Goal: Check status: Check status

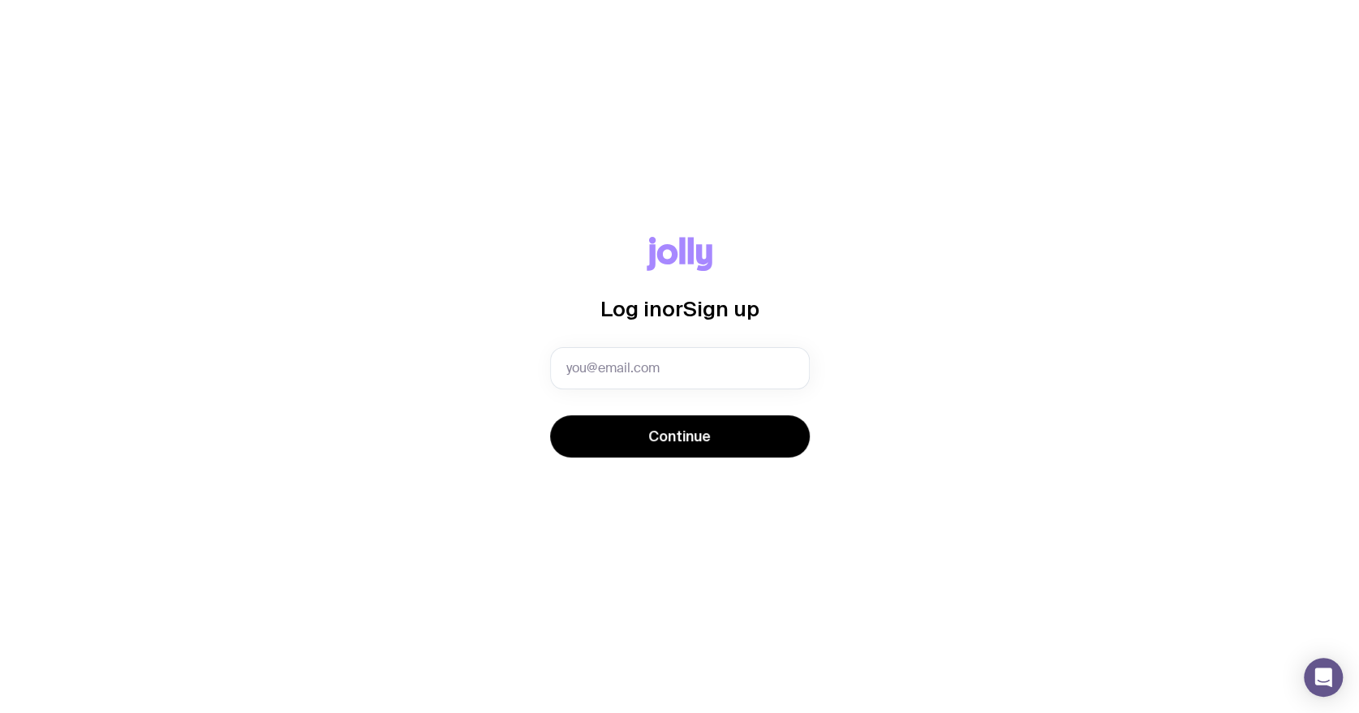
type input "[PERSON_NAME][EMAIL_ADDRESS][DOMAIN_NAME]"
click at [658, 438] on span "Continue" at bounding box center [679, 436] width 62 height 19
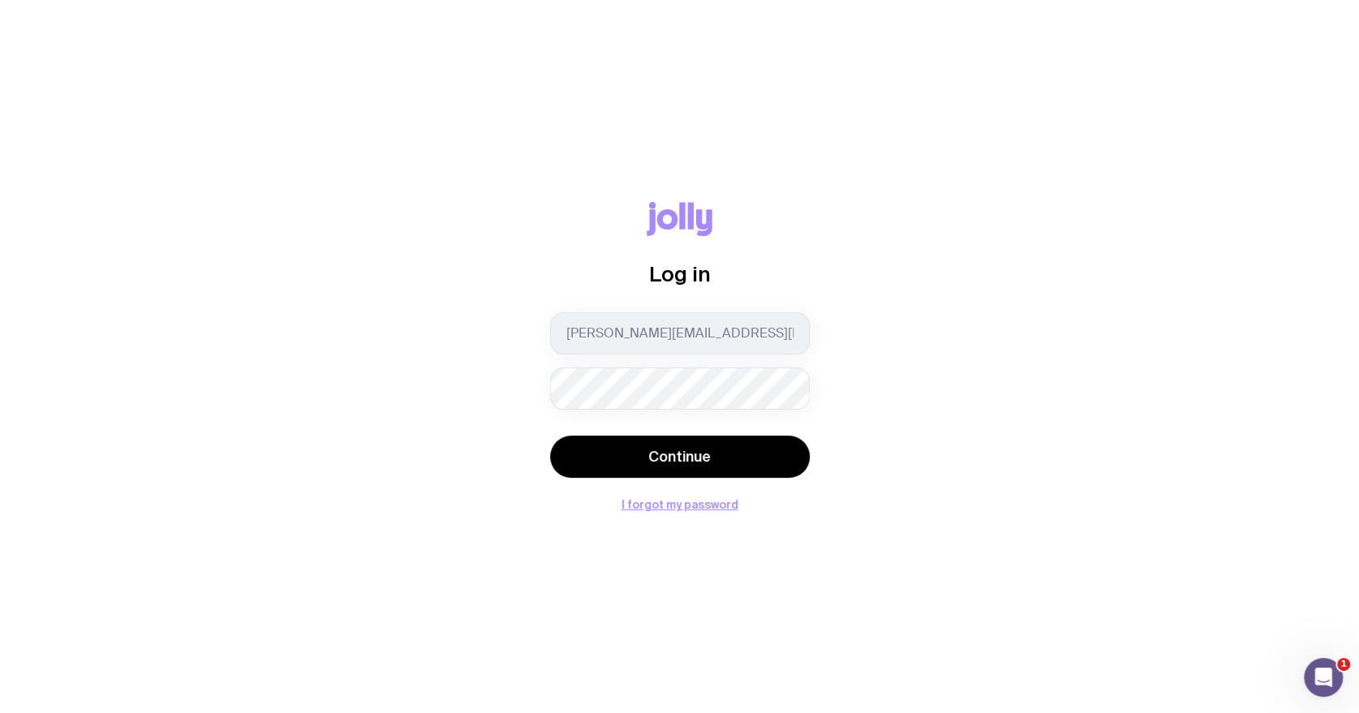
click at [682, 450] on span "Continue" at bounding box center [679, 456] width 62 height 19
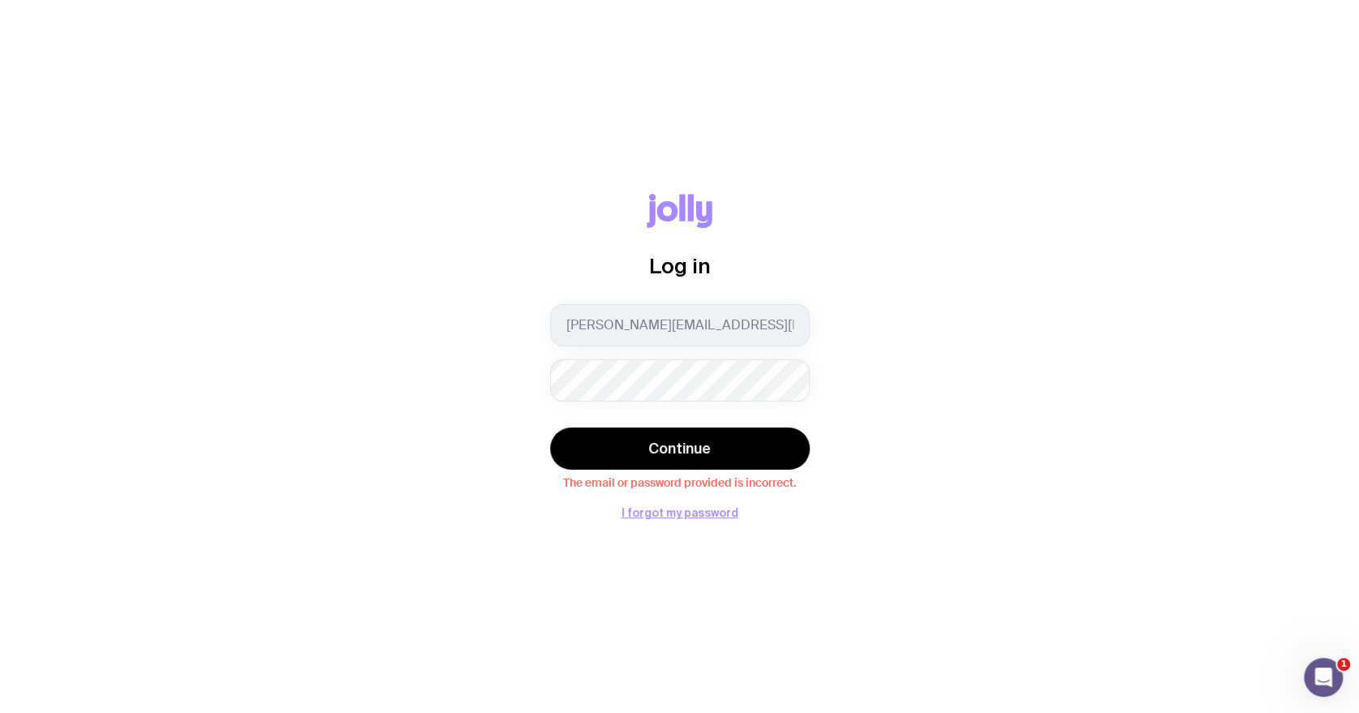
click at [649, 299] on div "Log in" at bounding box center [680, 249] width 260 height 110
click at [673, 415] on form "Lily.Sengdi@iqeq.com Continue The email or password provided is incorrect." at bounding box center [680, 396] width 260 height 185
click at [661, 449] on span "Continue" at bounding box center [679, 448] width 62 height 19
click at [501, 391] on div "Log in Lily.Sengdi@iqeq.com Continue The email or password provided is incorrec…" at bounding box center [679, 356] width 1281 height 325
click at [649, 453] on span "Continue" at bounding box center [679, 448] width 62 height 19
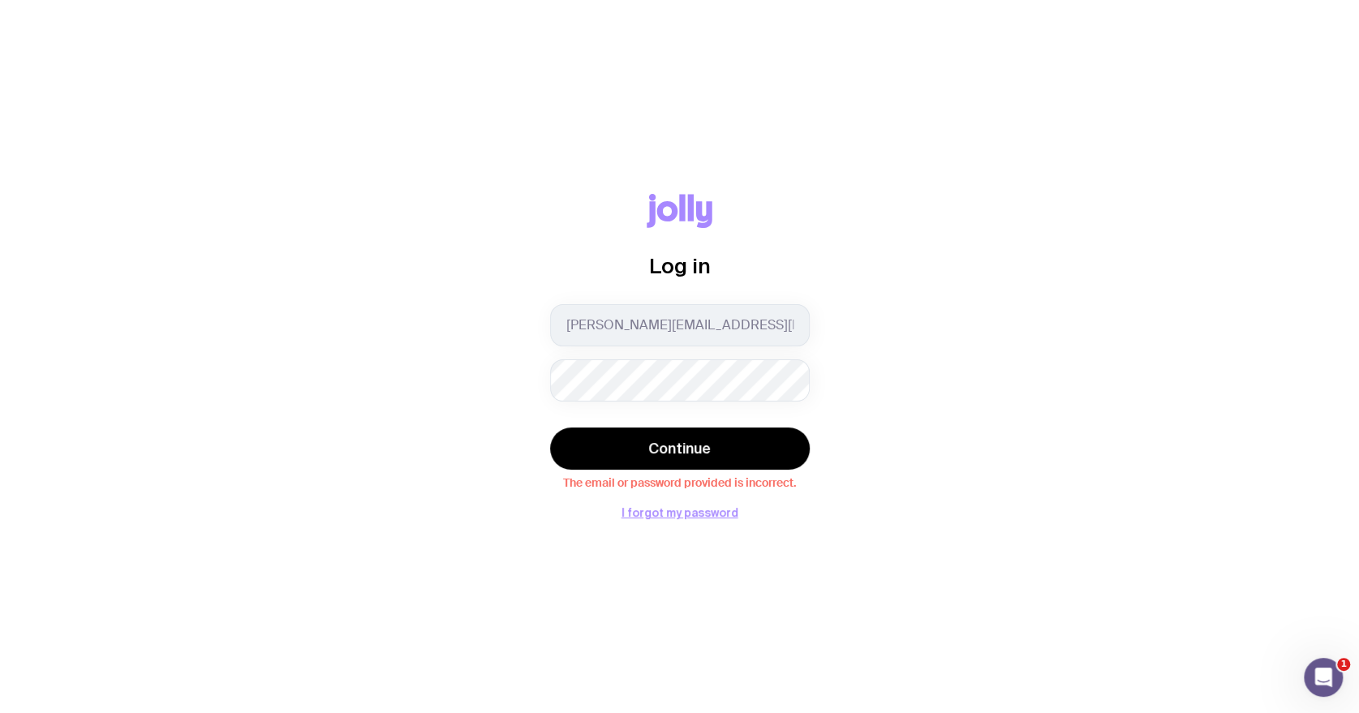
click at [682, 527] on div "Log in Lily.Sengdi@iqeq.com Continue The email or password provided is incorrec…" at bounding box center [679, 356] width 1359 height 713
click at [685, 517] on button "I forgot my password" at bounding box center [680, 512] width 117 height 13
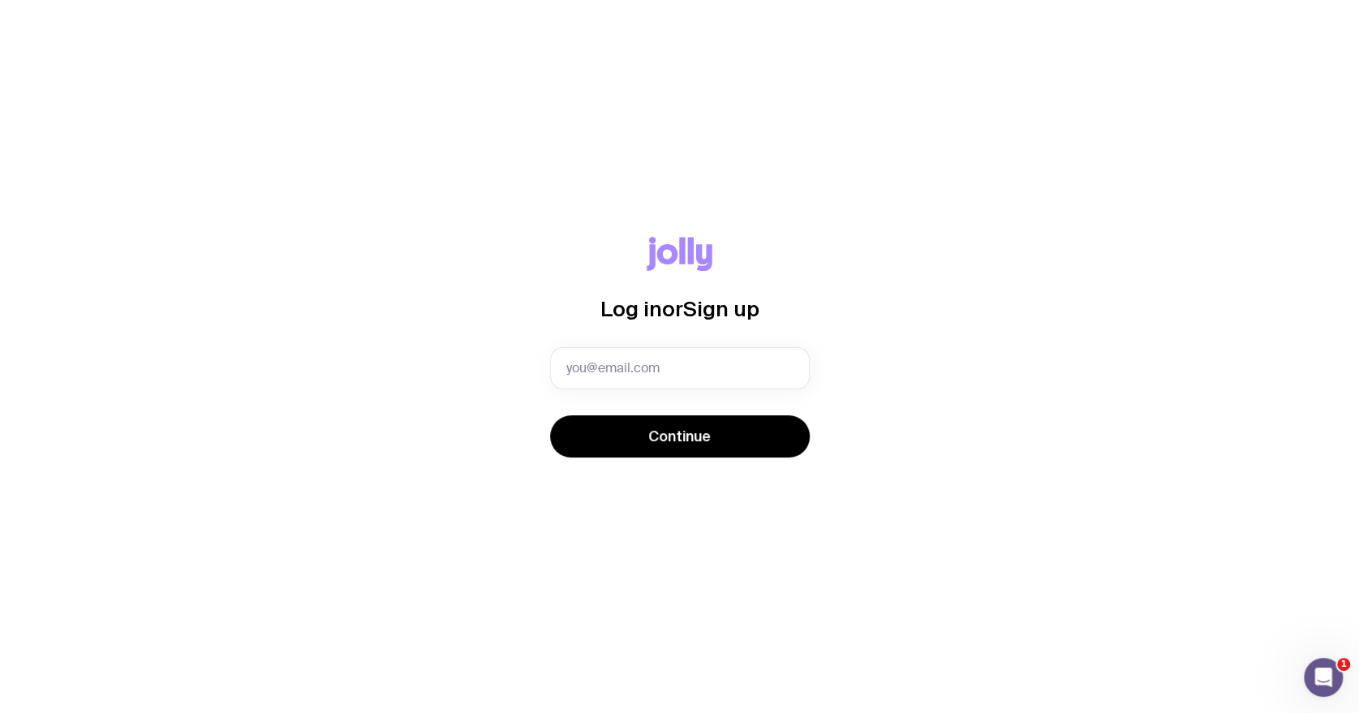
click at [701, 381] on input "text" at bounding box center [680, 368] width 260 height 42
type input "Lily.Sengdi@iqeq.com"
click at [696, 438] on span "Continue" at bounding box center [679, 436] width 62 height 19
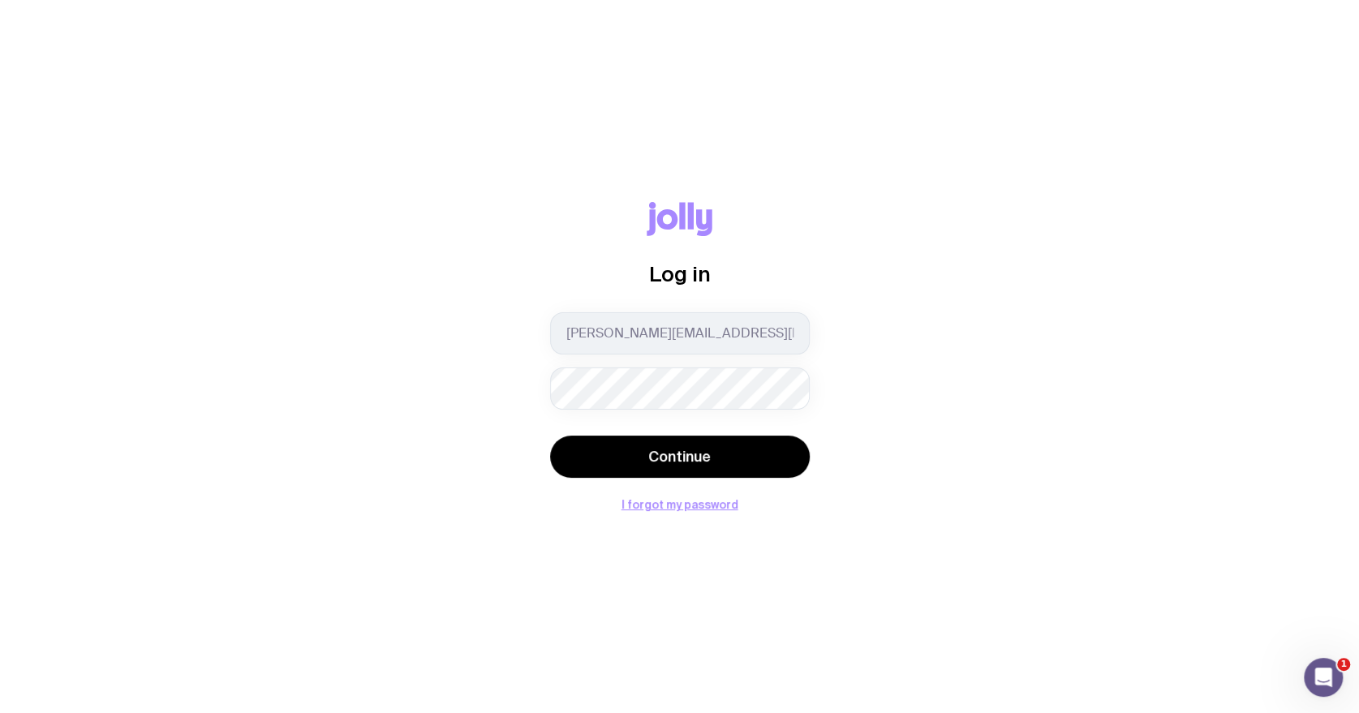
drag, startPoint x: 1166, startPoint y: 218, endPoint x: 1125, endPoint y: 222, distance: 40.7
click at [1166, 218] on div "Log in Lily.Sengdi@iqeq.com Continue I forgot my password" at bounding box center [679, 356] width 1281 height 309
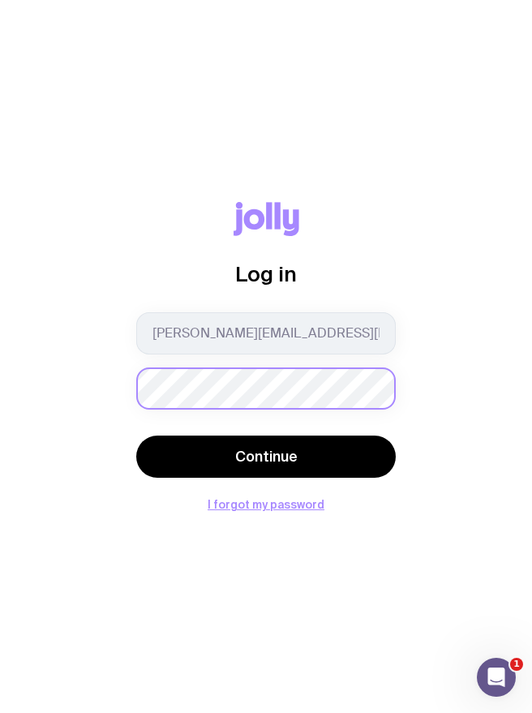
click at [136, 436] on button "Continue" at bounding box center [266, 457] width 260 height 42
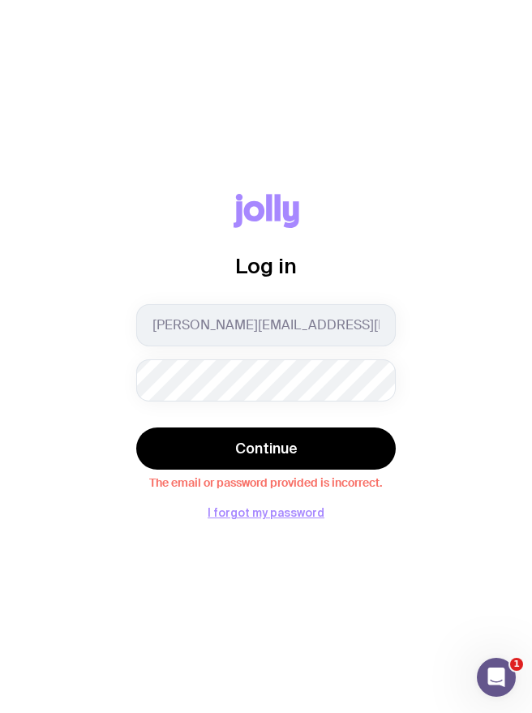
click at [388, 211] on div "Log in" at bounding box center [266, 249] width 260 height 110
drag, startPoint x: 0, startPoint y: 543, endPoint x: -329, endPoint y: 570, distance: 329.7
click at [0, 570] on html "Log in Lily.Sengdi@iqeq.com Continue The email or password provided is incorrec…" at bounding box center [266, 356] width 532 height 713
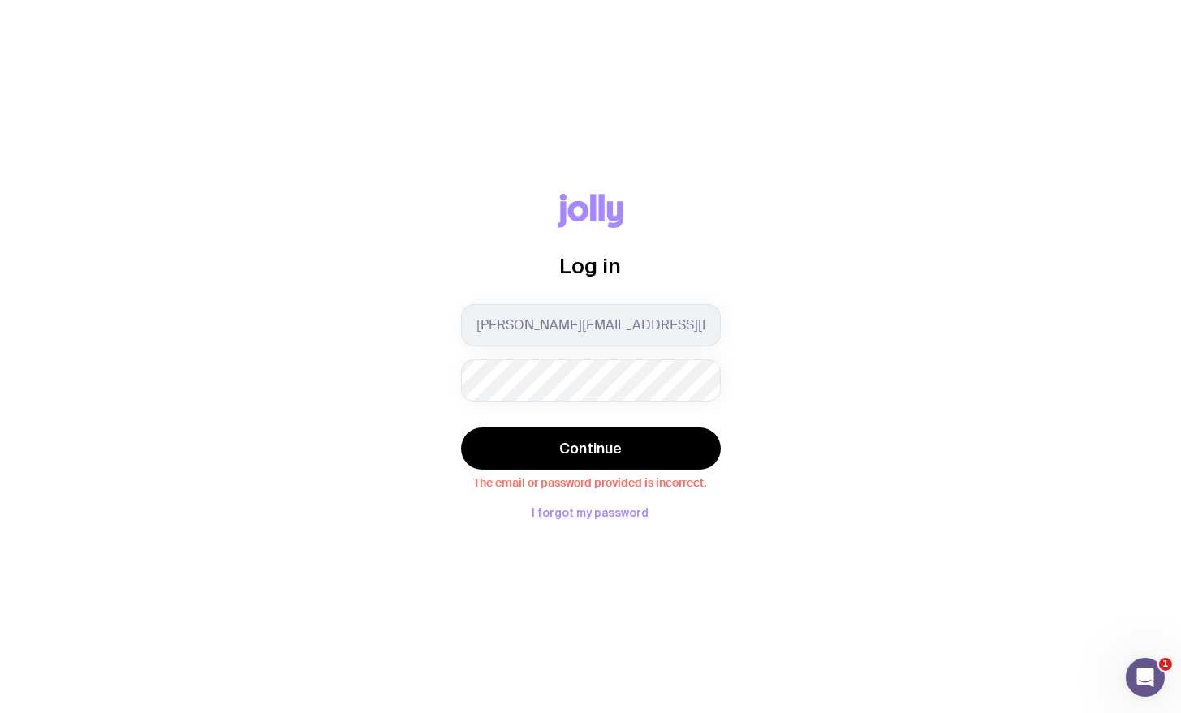
click at [598, 519] on div "Log in Lily.Sengdi@iqeq.com Continue The email or password provided is incorrec…" at bounding box center [590, 356] width 1181 height 713
click at [599, 514] on button "I forgot my password" at bounding box center [590, 512] width 117 height 13
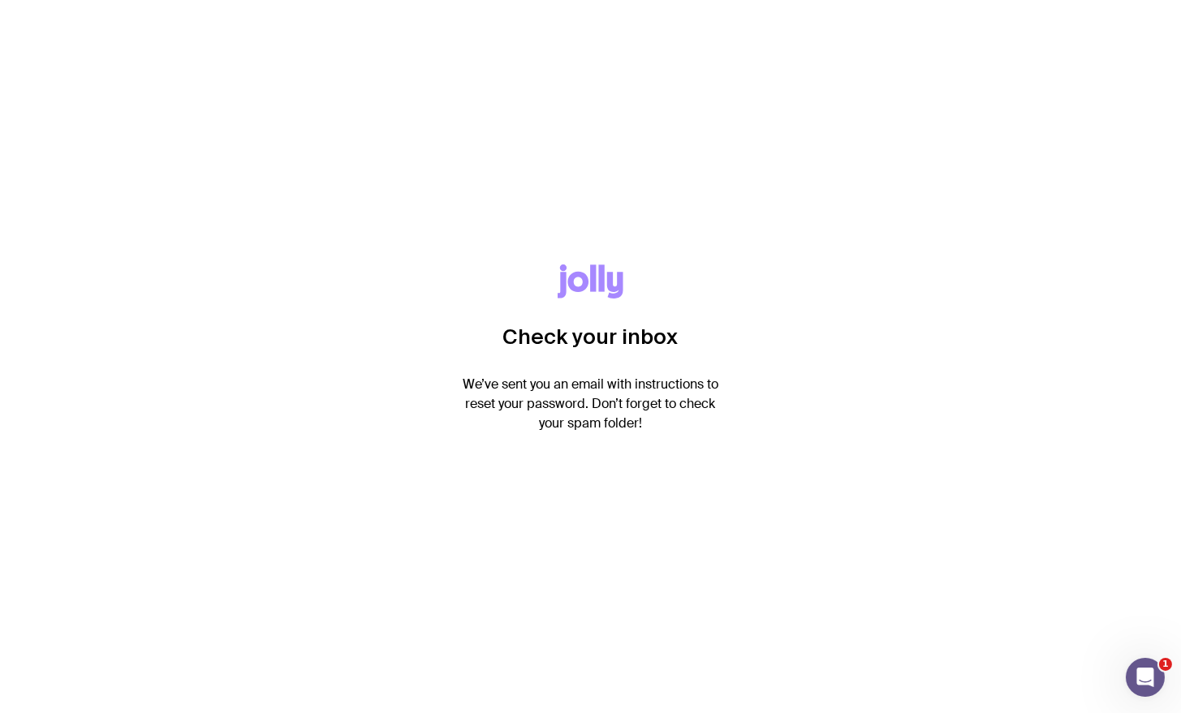
click at [698, 501] on div "Check your inbox We’ve sent you an email with instructions to reset your passwo…" at bounding box center [590, 356] width 1181 height 713
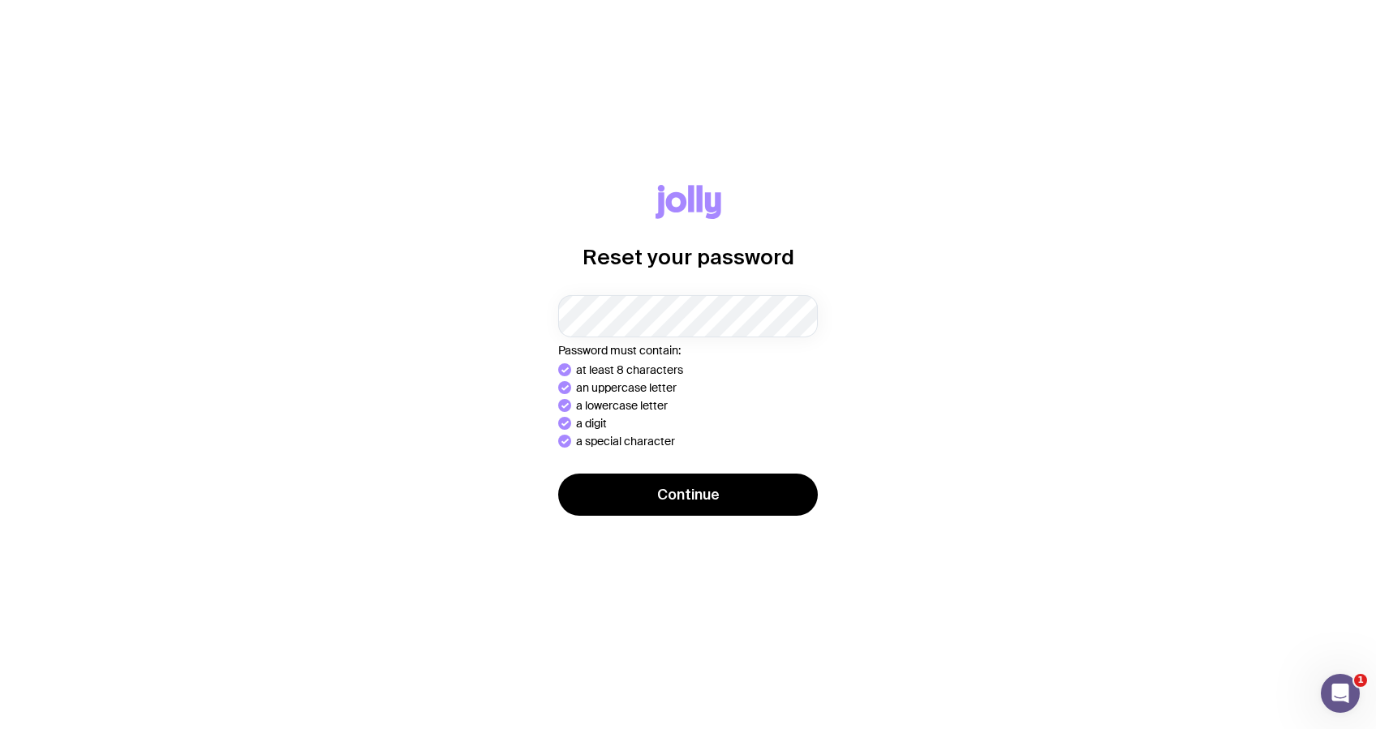
click at [558, 474] on button "Continue" at bounding box center [688, 495] width 260 height 42
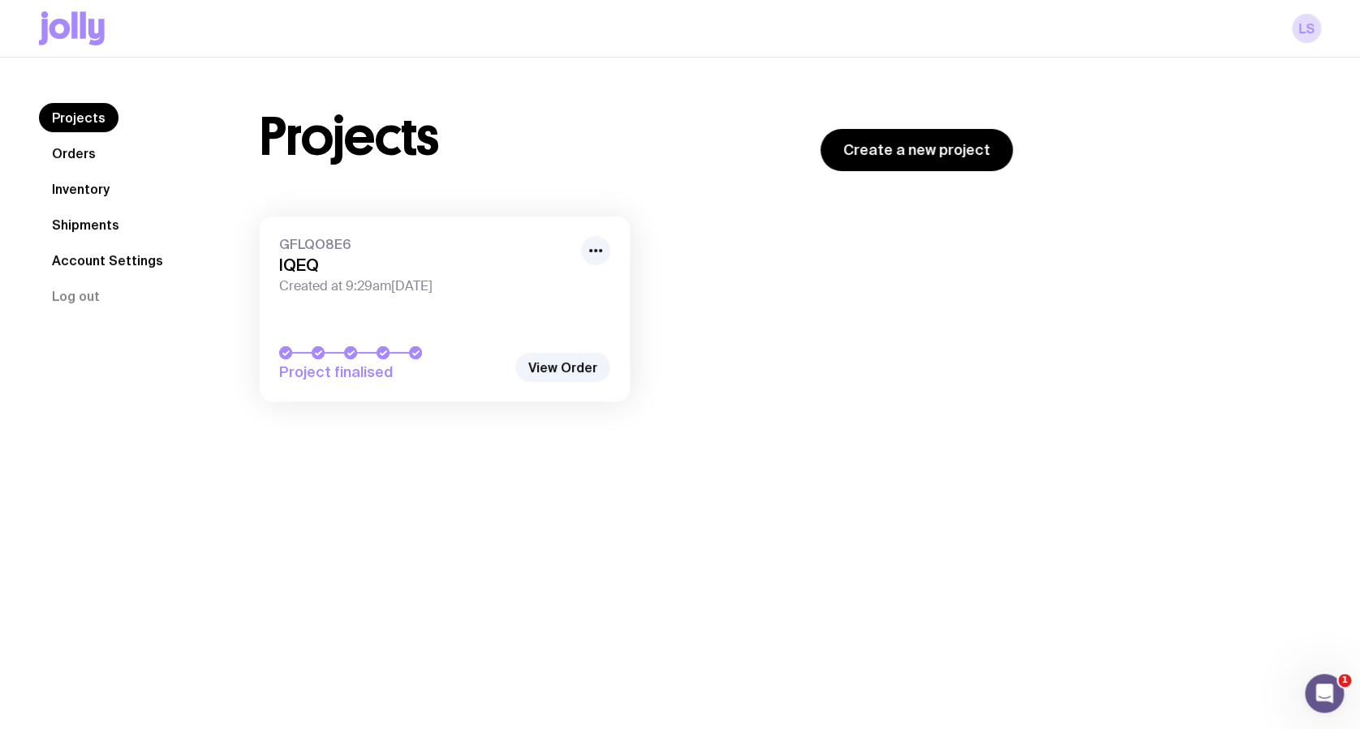
click at [548, 366] on link "View Order" at bounding box center [562, 367] width 95 height 29
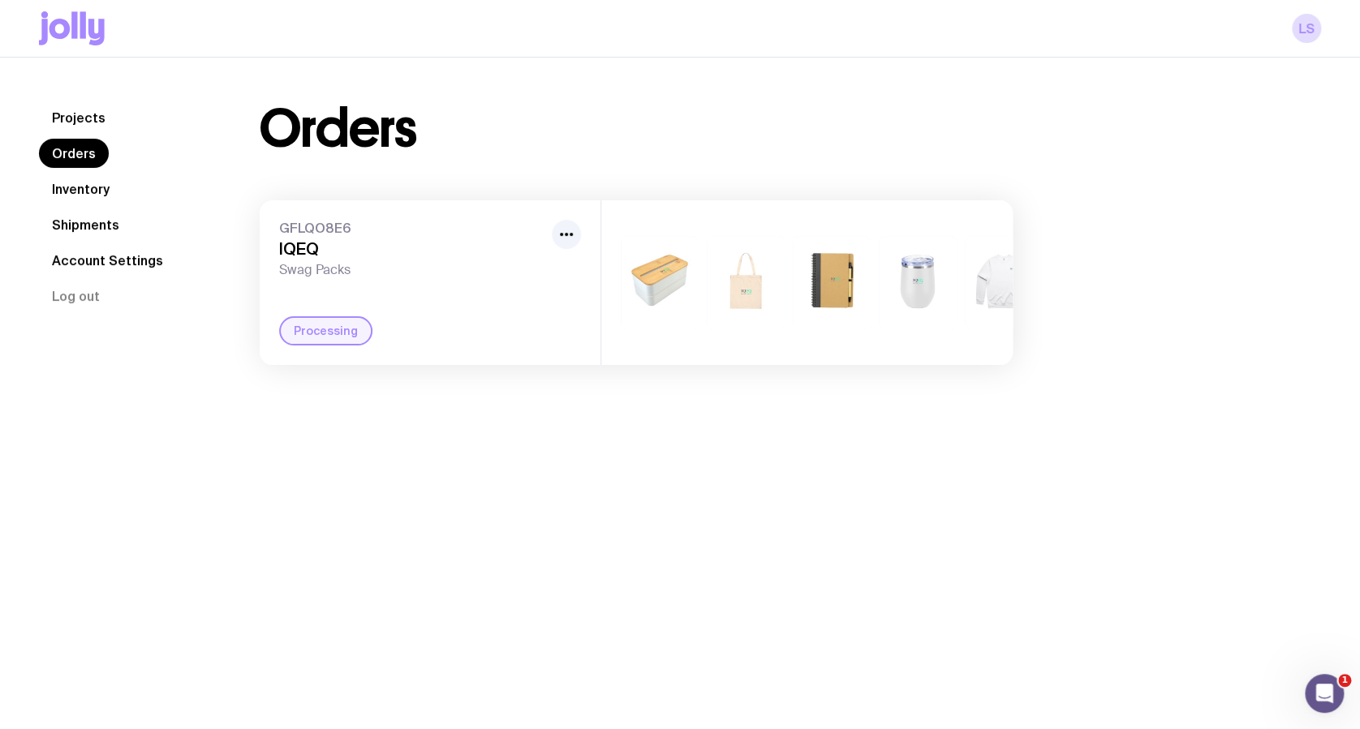
click at [573, 237] on icon "button" at bounding box center [566, 234] width 19 height 19
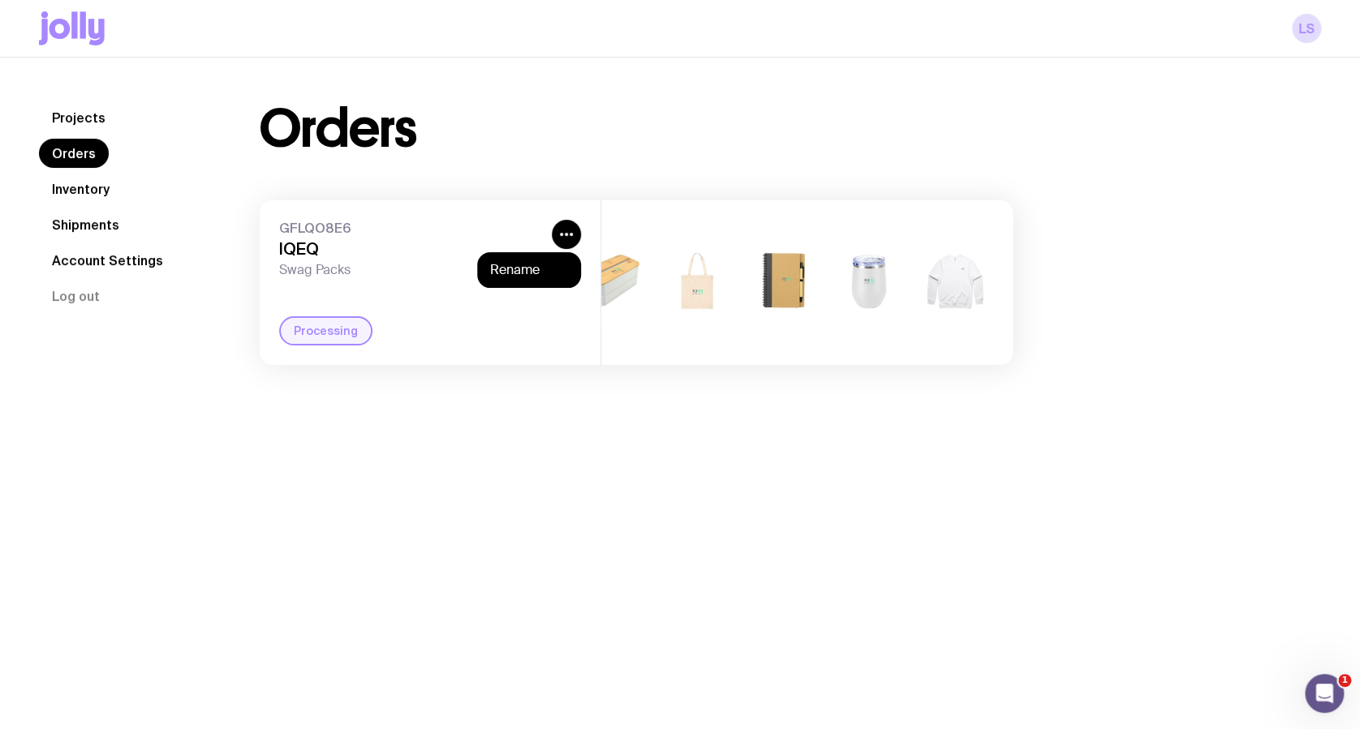
click at [316, 346] on div "Processing" at bounding box center [325, 330] width 93 height 29
click at [292, 228] on span "GFLQO8E6" at bounding box center [412, 228] width 266 height 16
click at [292, 217] on div "GFLQO8E6 IQEQ Swag Packs Processing" at bounding box center [430, 282] width 341 height 165
click at [279, 295] on div "GFLQO8E6 IQEQ Swag Packs Processing" at bounding box center [430, 282] width 341 height 165
click at [107, 116] on link "Projects" at bounding box center [79, 117] width 80 height 29
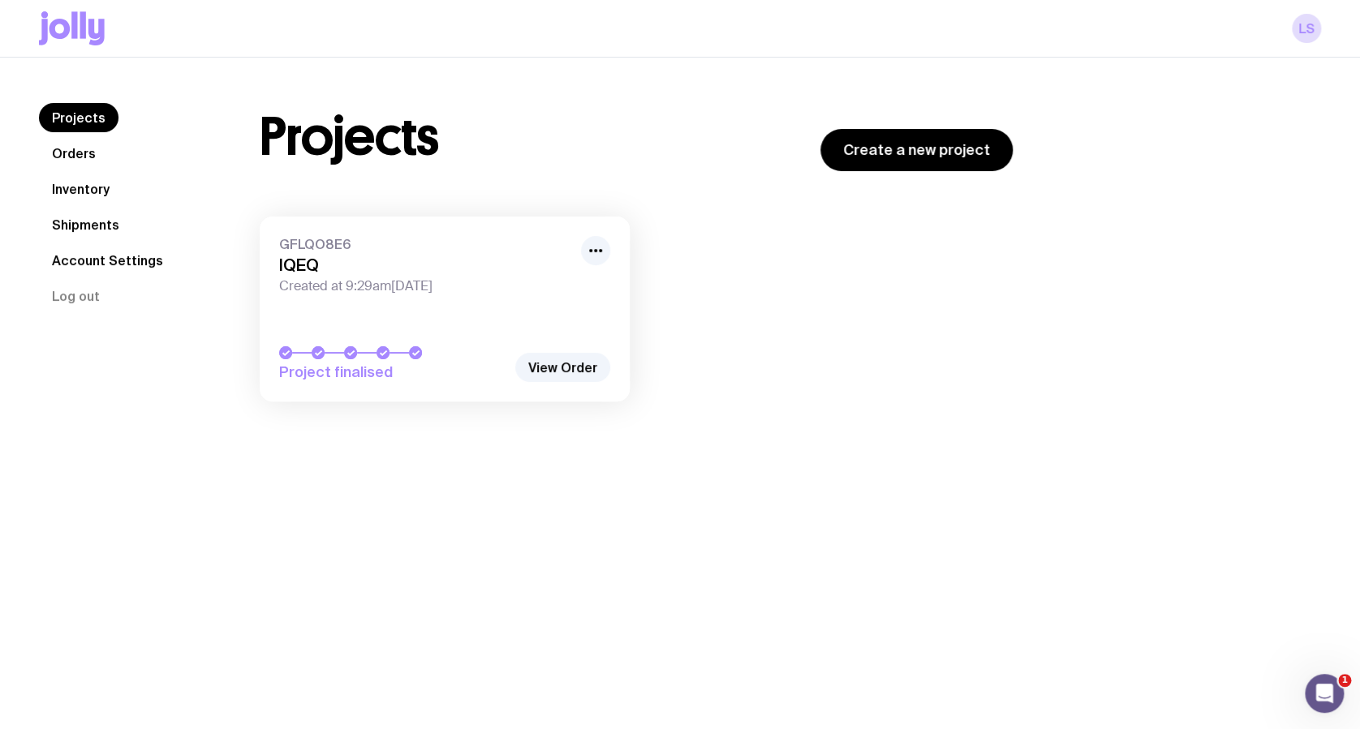
click at [584, 370] on link "View Order" at bounding box center [562, 367] width 95 height 29
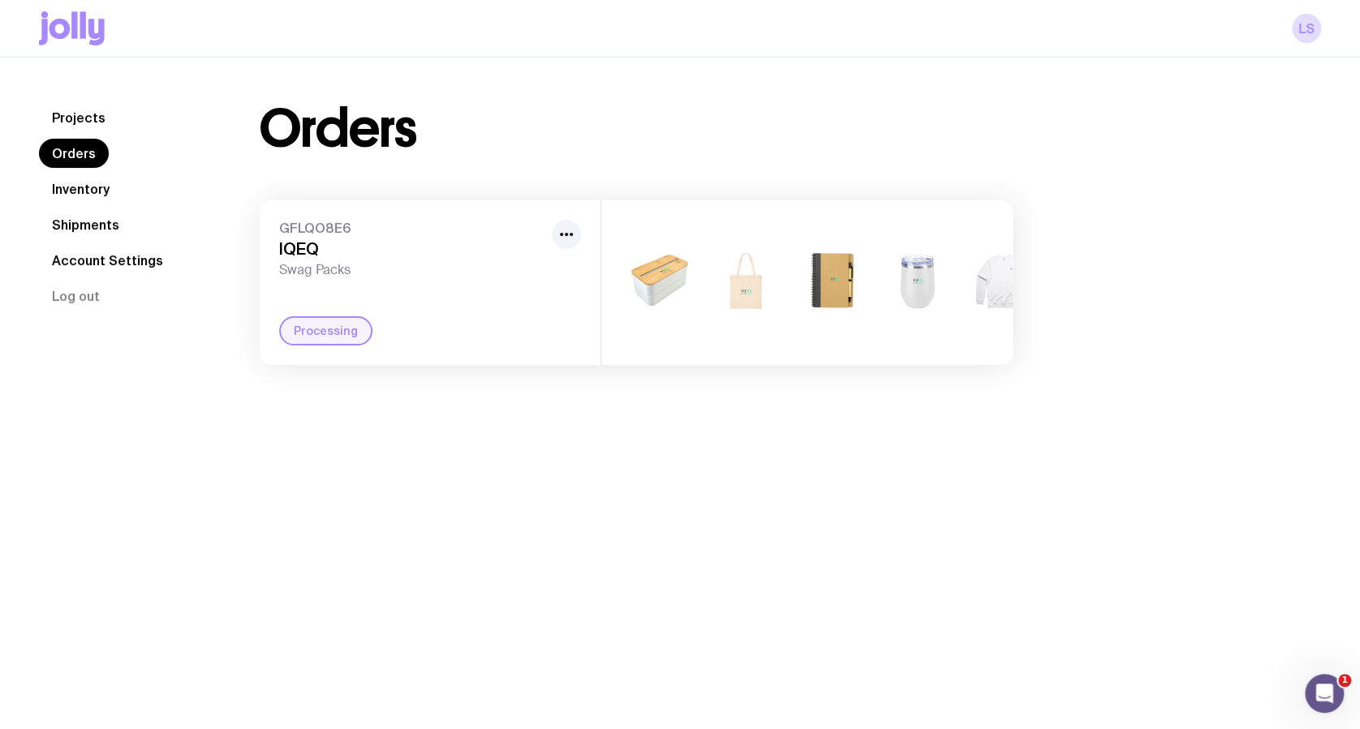
click at [84, 260] on link "Account Settings" at bounding box center [107, 260] width 137 height 29
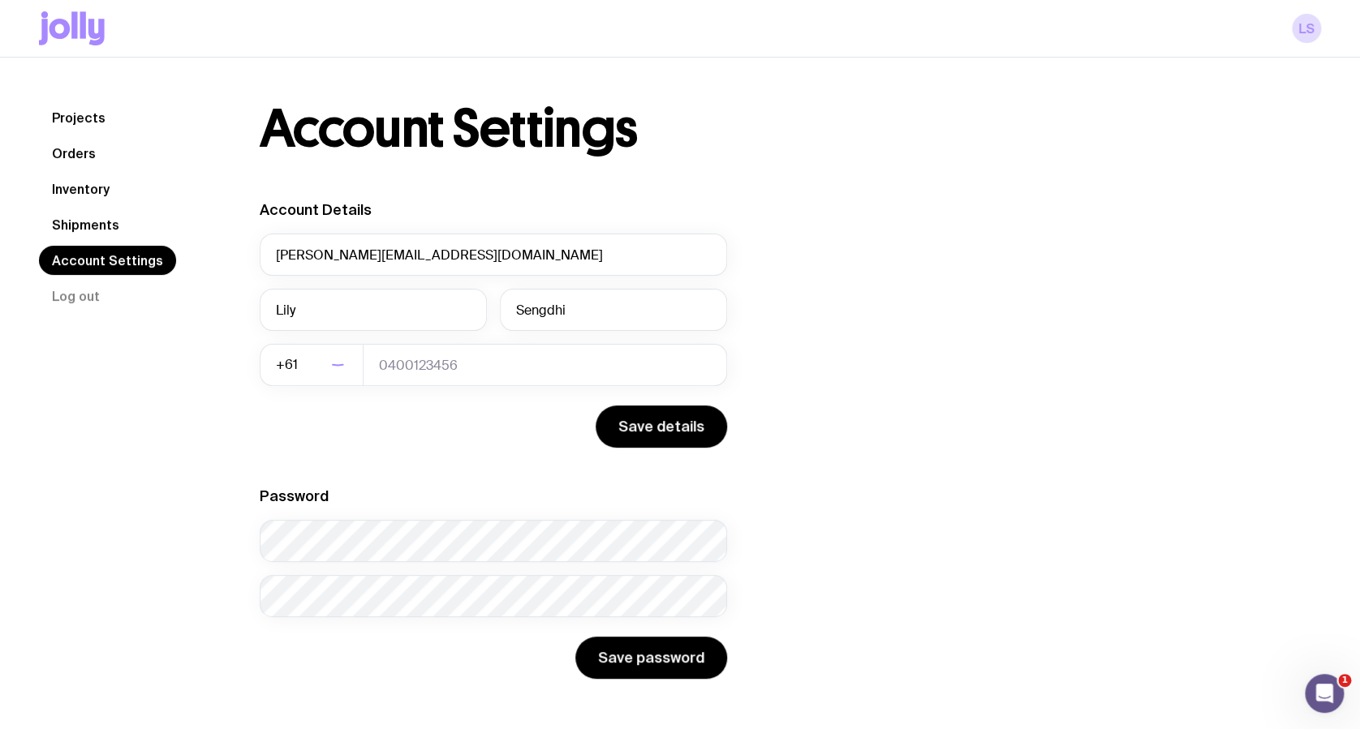
click at [79, 226] on link "Shipments" at bounding box center [85, 224] width 93 height 29
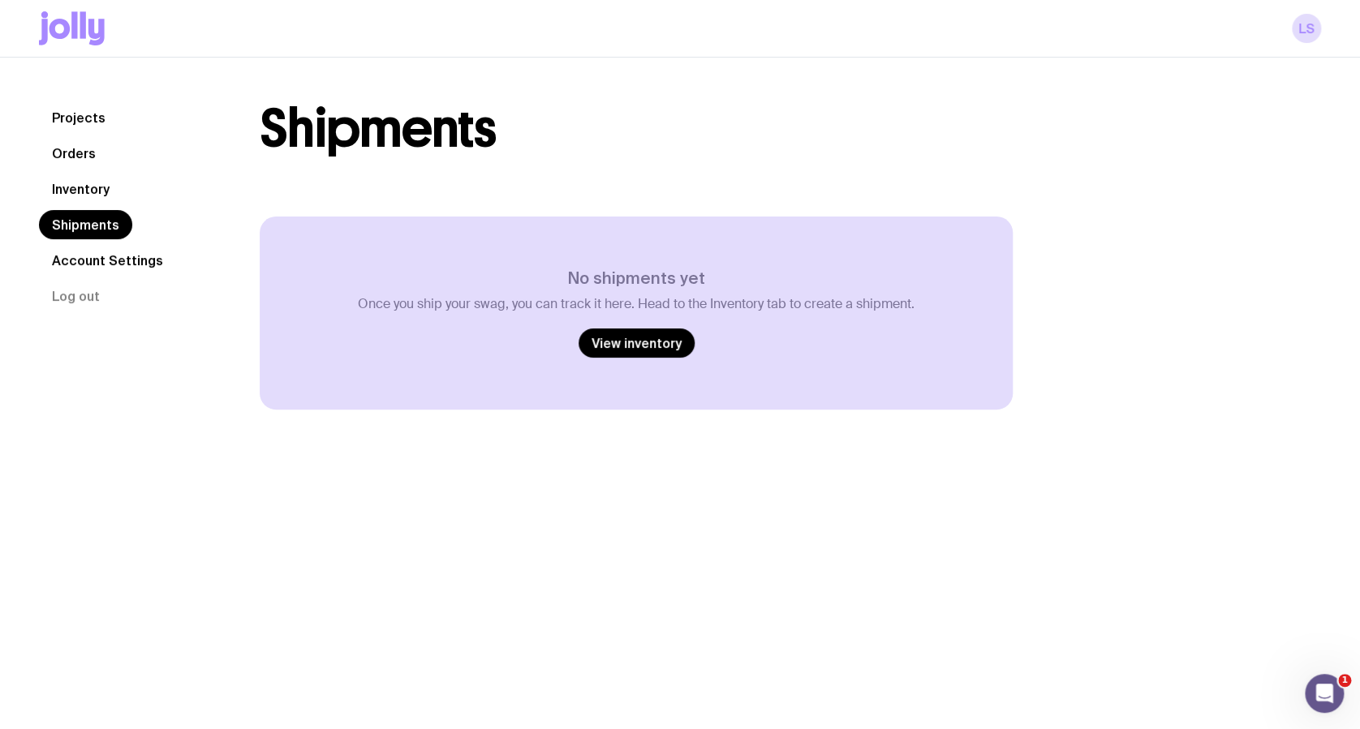
click at [68, 187] on link "Inventory" at bounding box center [81, 188] width 84 height 29
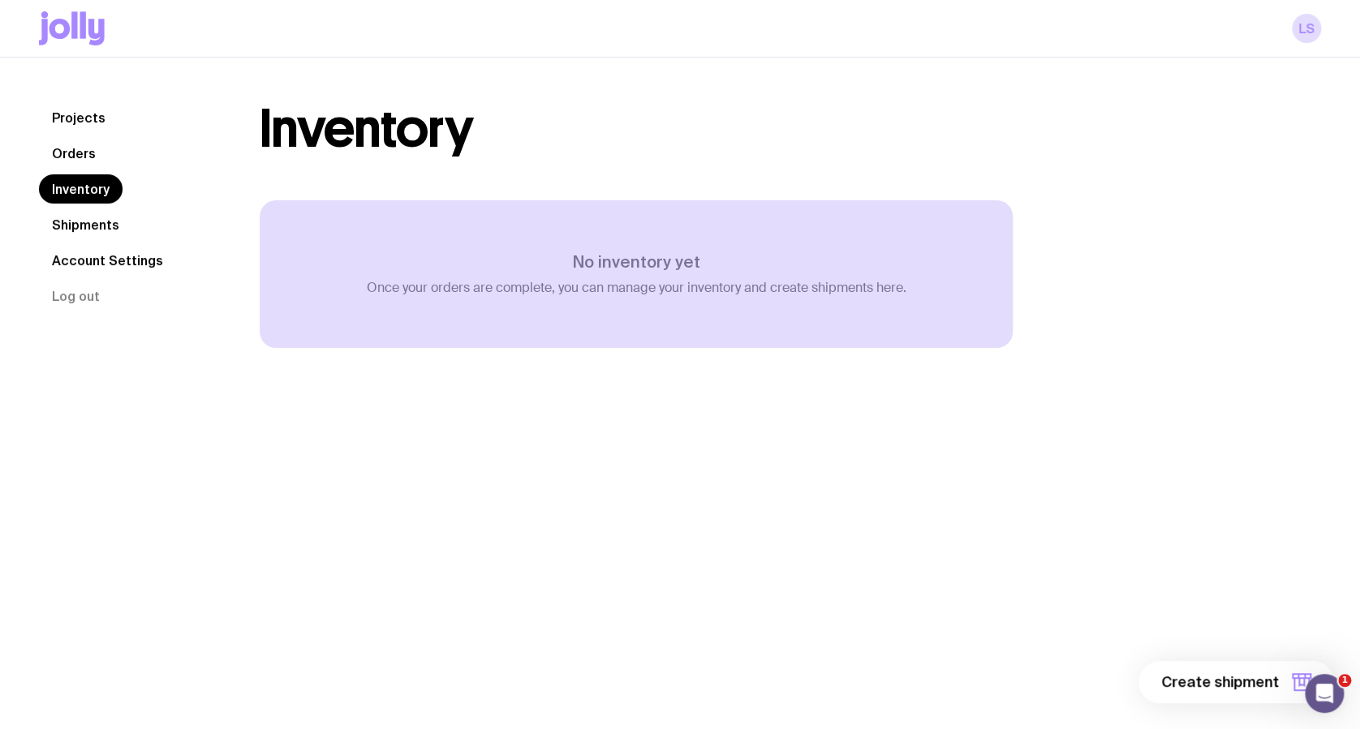
click at [65, 169] on nav "Projects Orders Inventory Shipments Account Settings Log out" at bounding box center [130, 207] width 182 height 208
click at [64, 157] on link "Orders" at bounding box center [74, 153] width 70 height 29
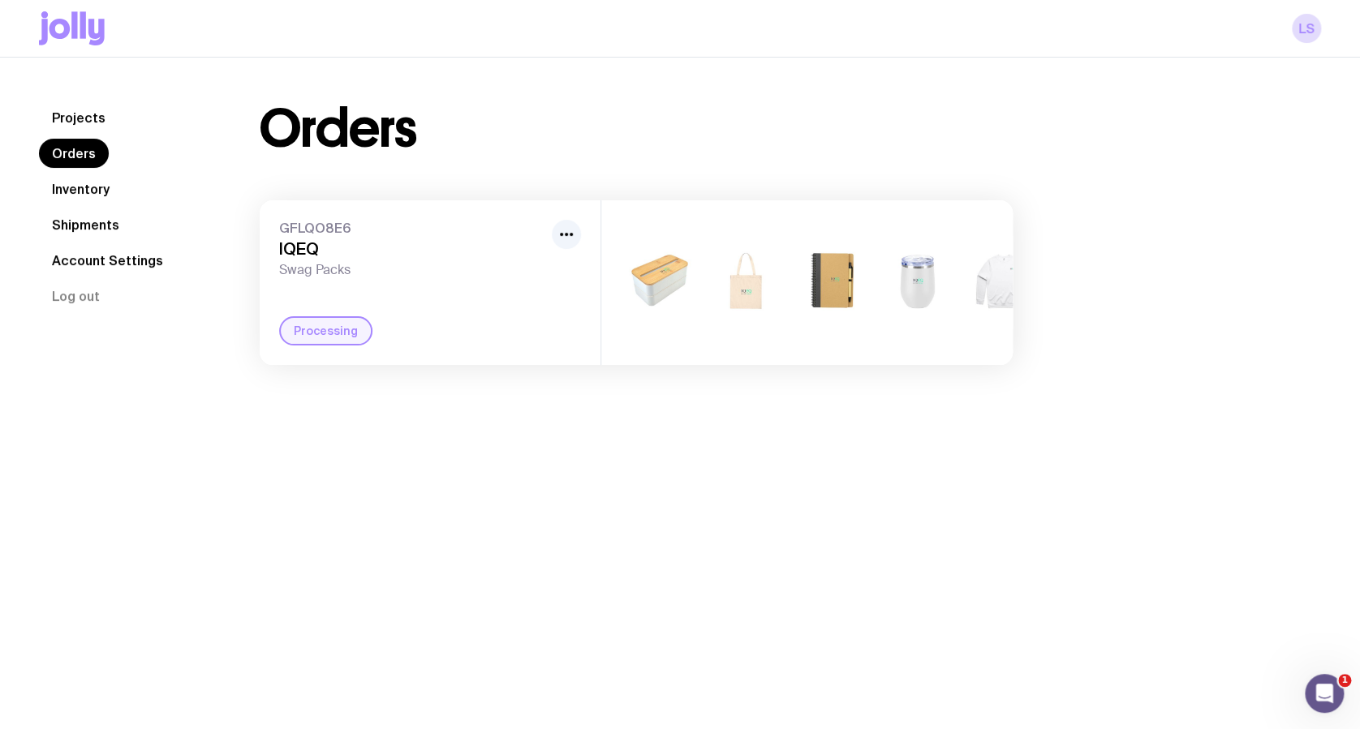
click at [751, 324] on img at bounding box center [746, 282] width 78 height 93
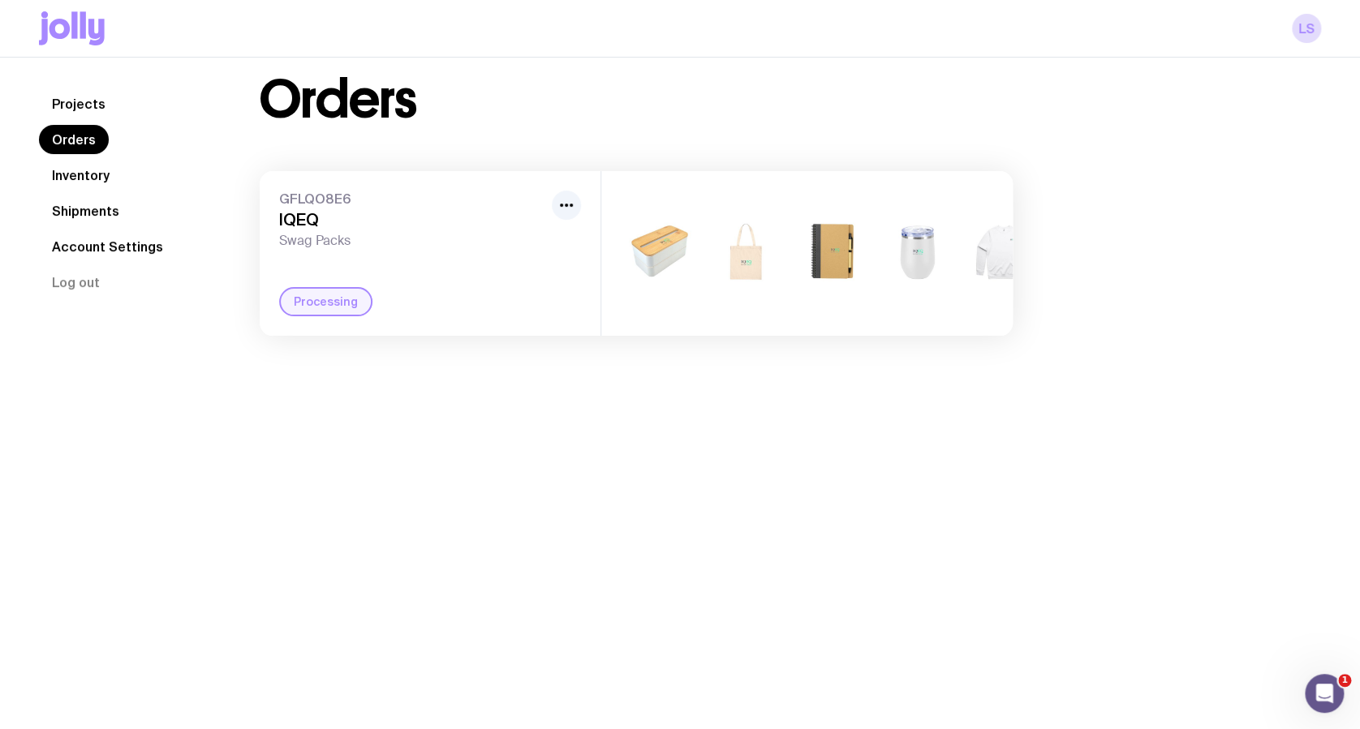
scroll to position [58, 0]
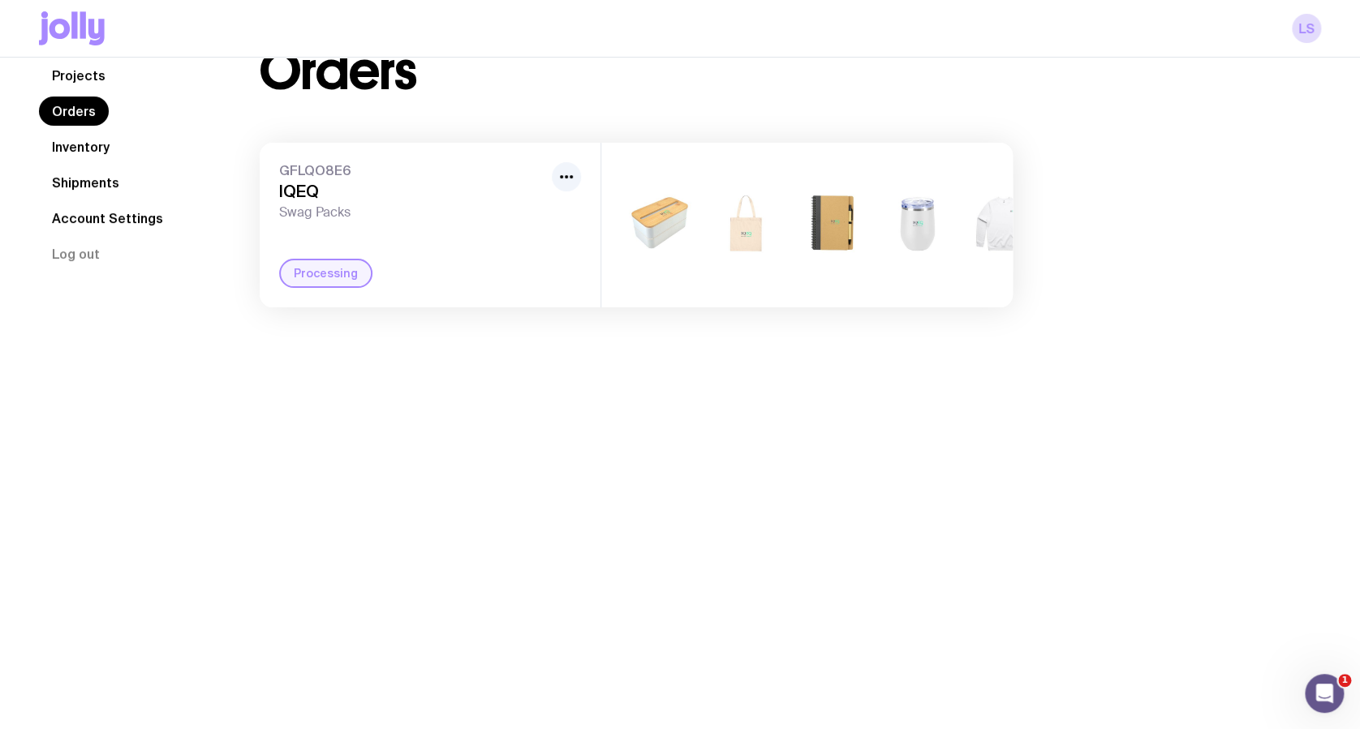
click at [333, 282] on div "Processing" at bounding box center [325, 273] width 93 height 29
click at [557, 187] on button "button" at bounding box center [566, 176] width 29 height 29
click at [501, 190] on h3 "IQEQ" at bounding box center [412, 191] width 266 height 19
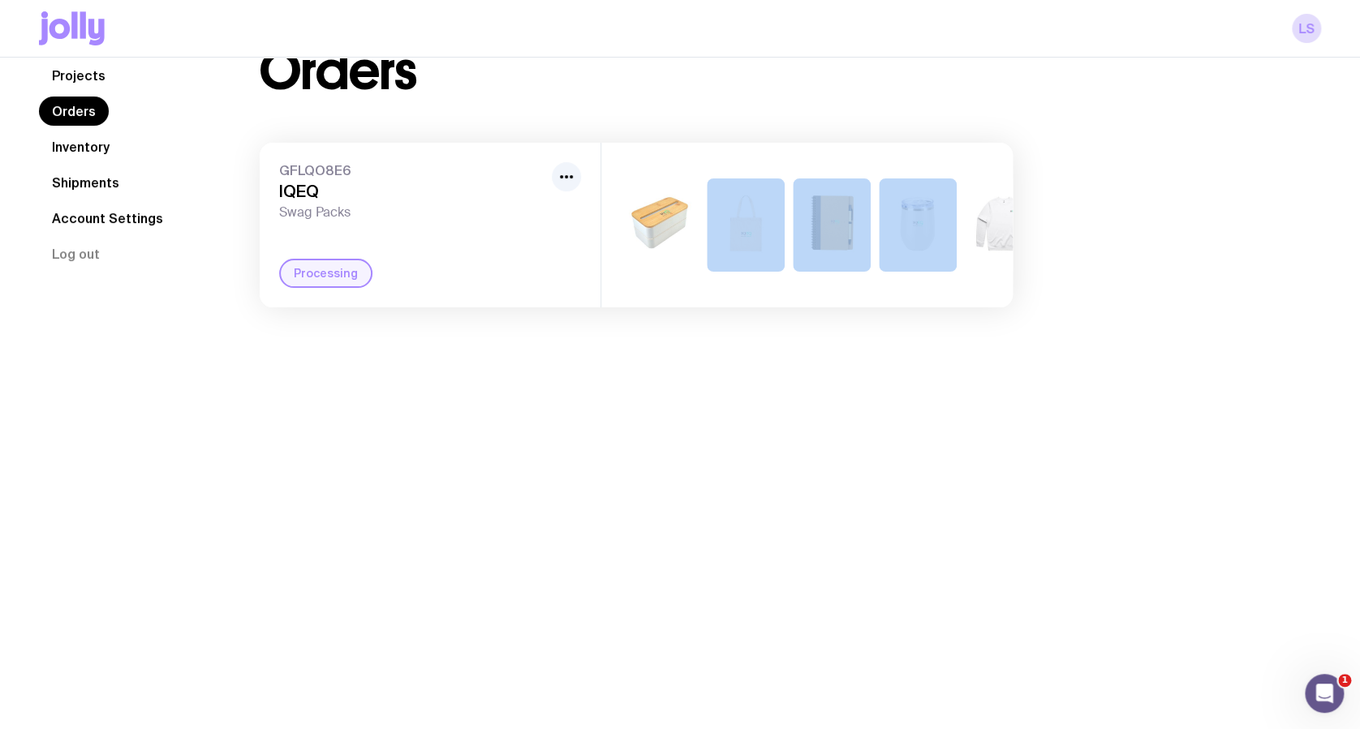
drag, startPoint x: 786, startPoint y: 305, endPoint x: 895, endPoint y: 312, distance: 109.0
click at [895, 308] on div "+2" at bounding box center [806, 225] width 411 height 165
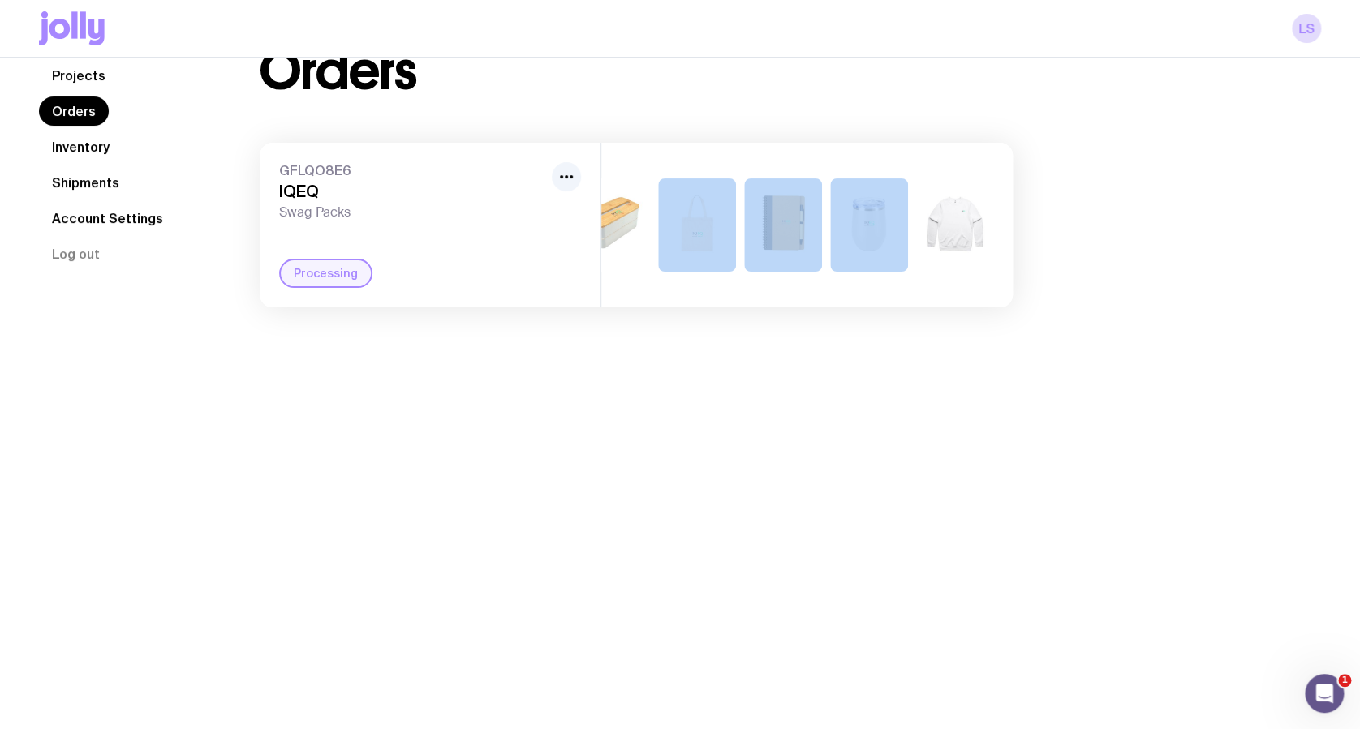
click at [91, 90] on link "Projects" at bounding box center [79, 75] width 80 height 29
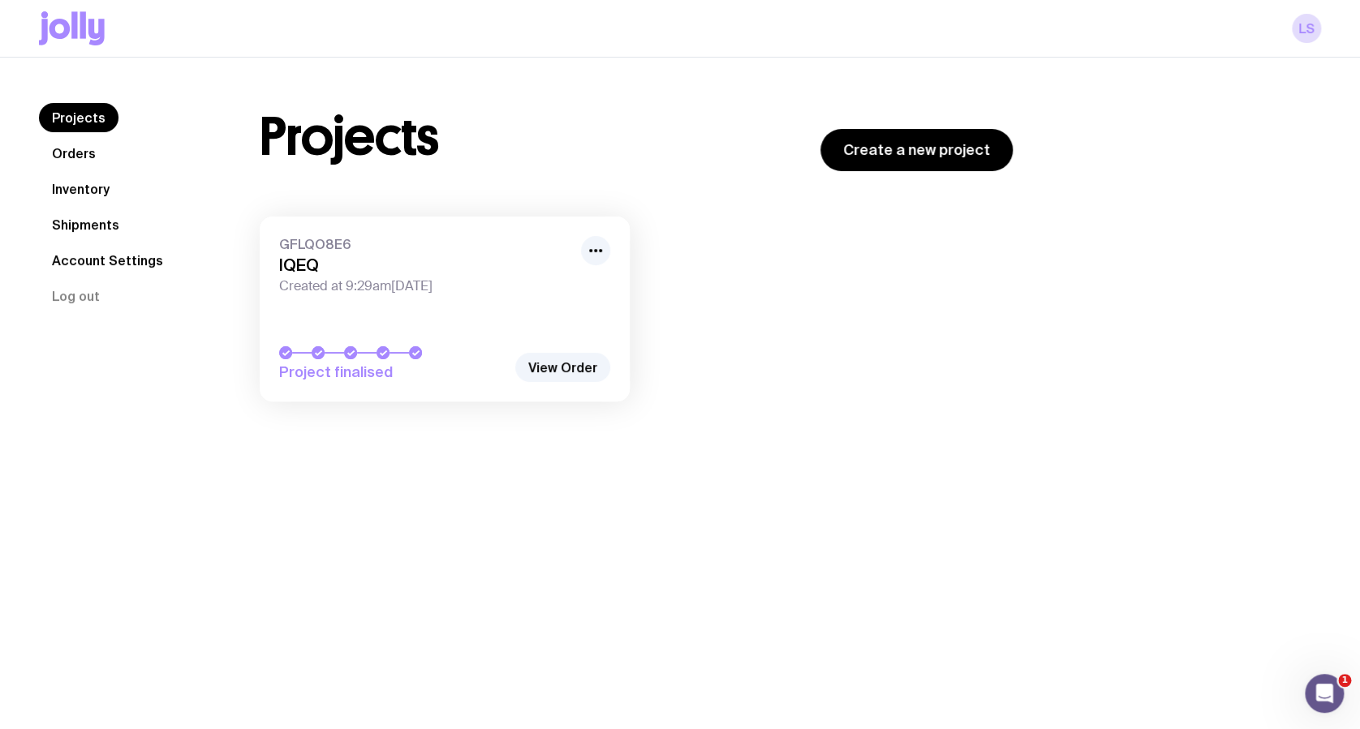
click at [604, 245] on icon "button" at bounding box center [595, 250] width 19 height 19
click at [966, 389] on div "GFLQO8E6 IQEQ Created at 9:29am[DATE] Project finalised Rename Hide View Order …" at bounding box center [636, 317] width 753 height 201
click at [361, 373] on span "Project finalised" at bounding box center [392, 372] width 227 height 19
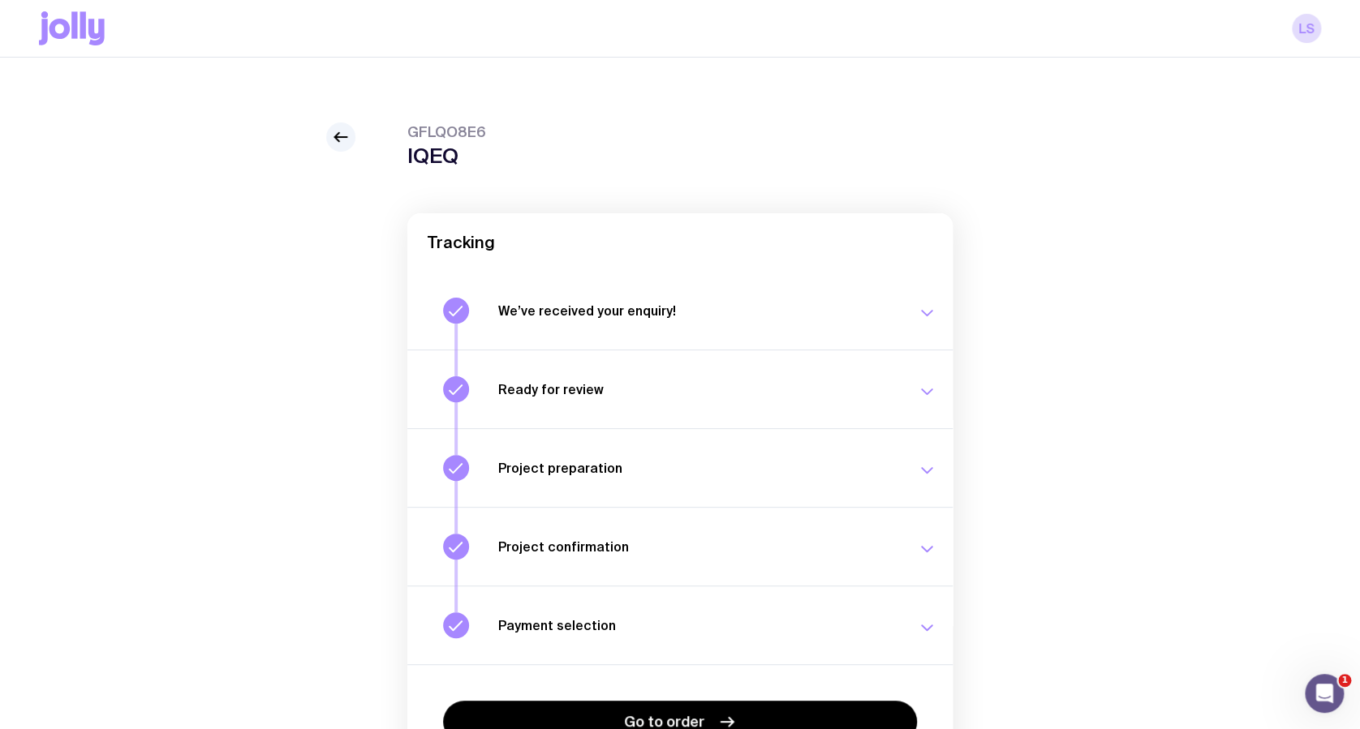
scroll to position [114, 0]
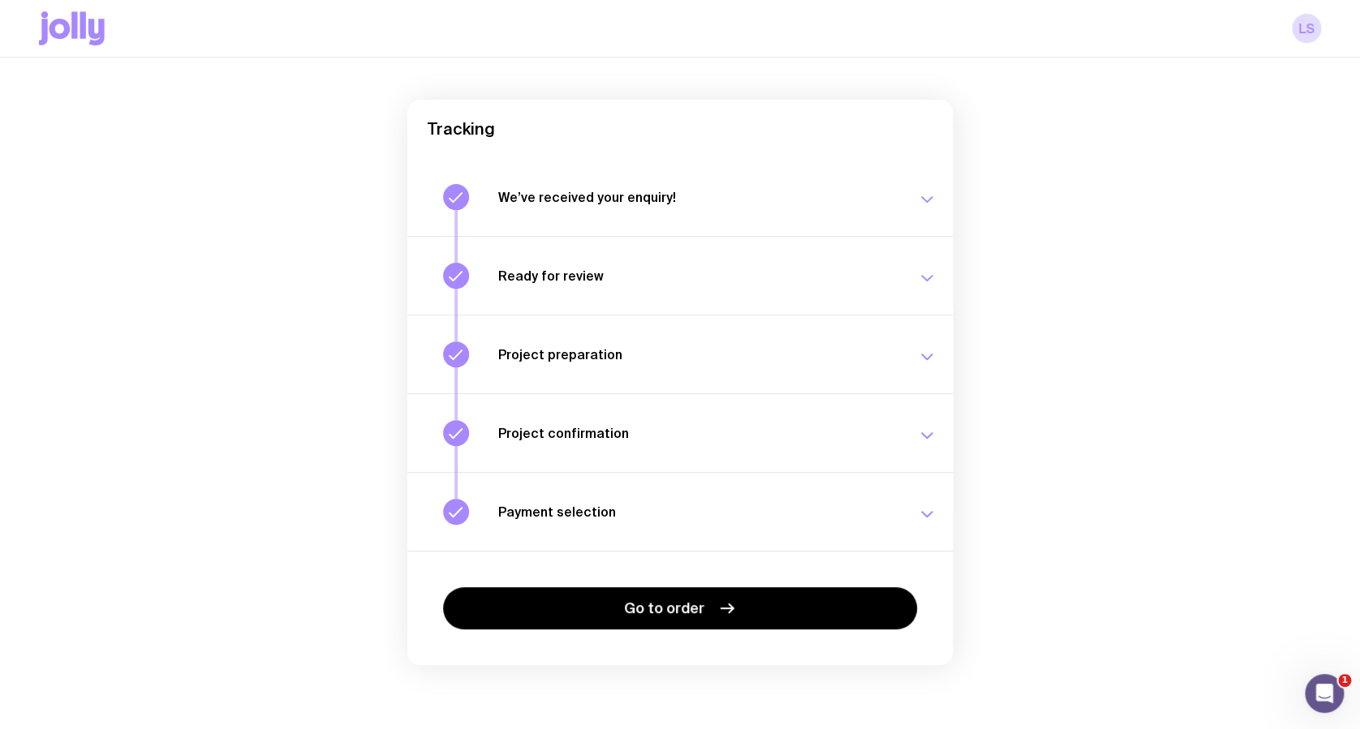
click at [575, 532] on button "Payment selection Choose your payment option to finalise your swag project. [DA…" at bounding box center [679, 511] width 545 height 79
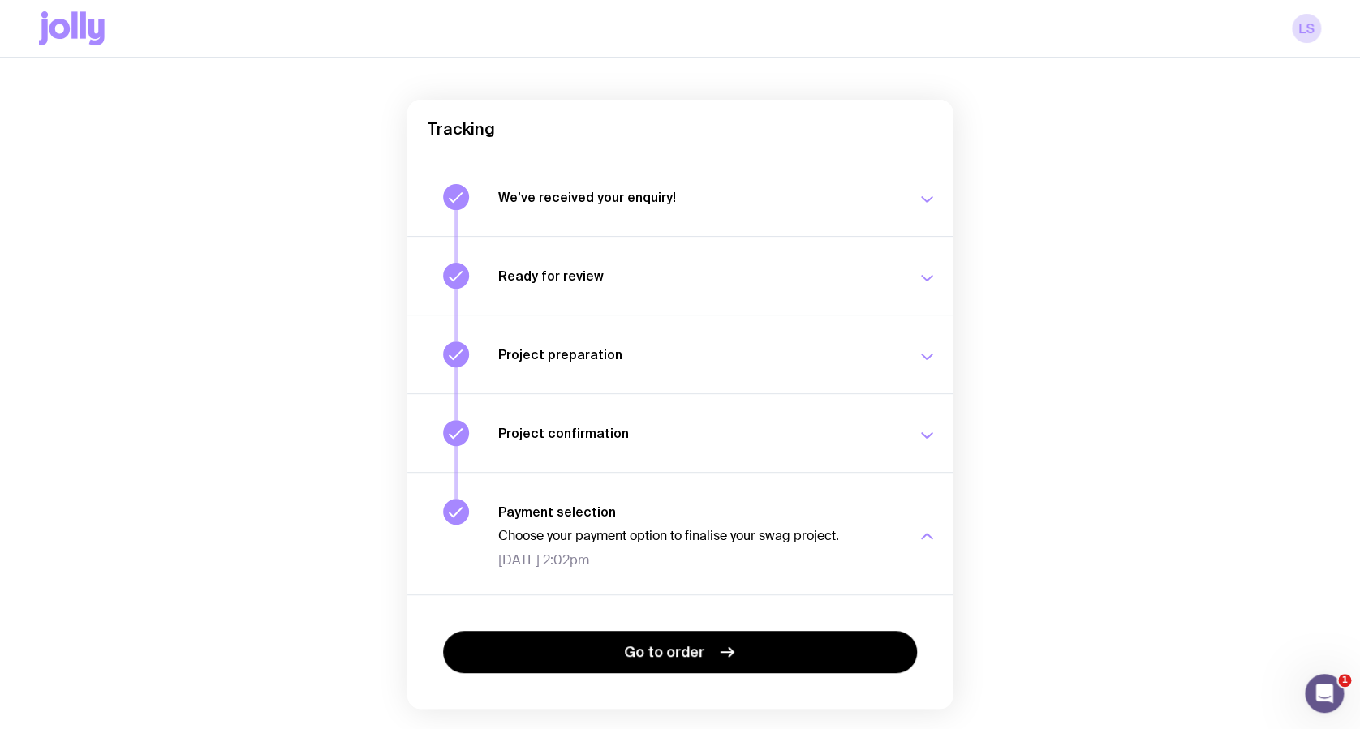
scroll to position [157, 0]
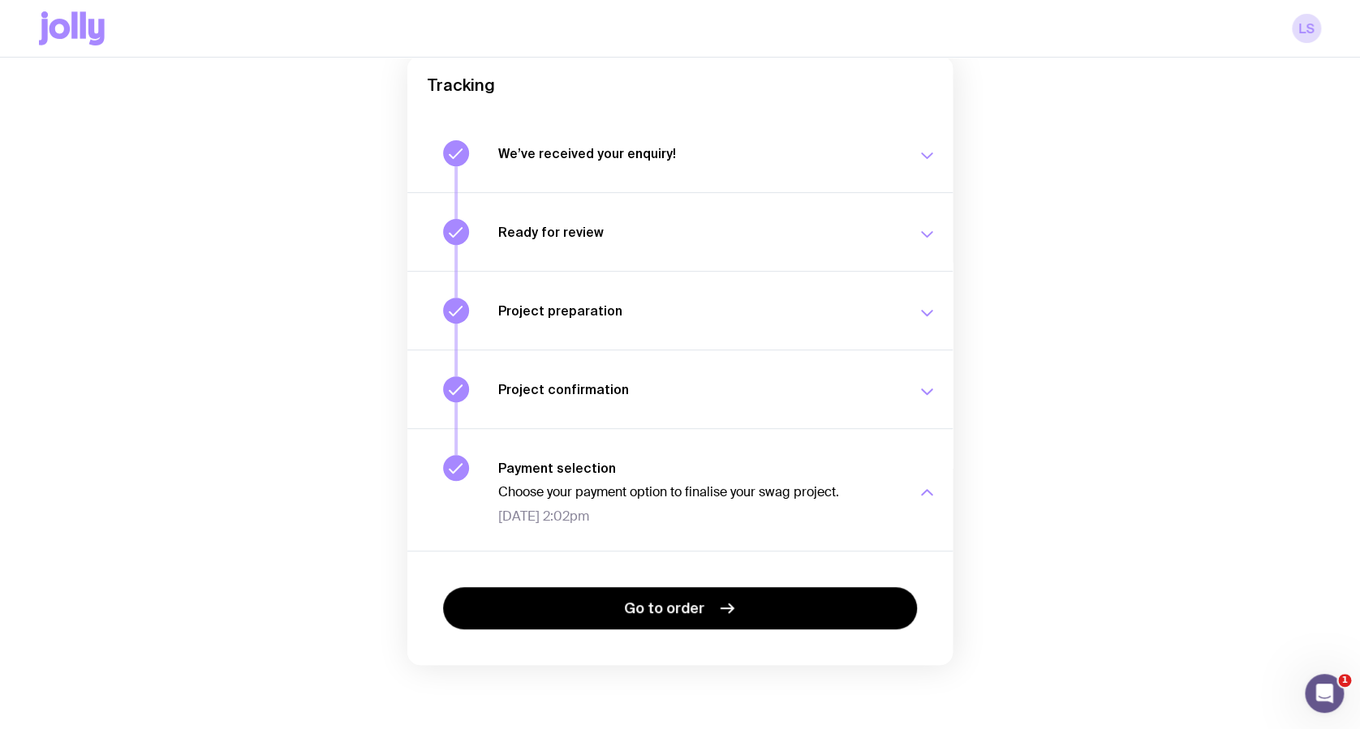
click at [636, 402] on button "Project confirmation Your project details have been confirmed. [DATE] 12:08pm" at bounding box center [679, 389] width 545 height 79
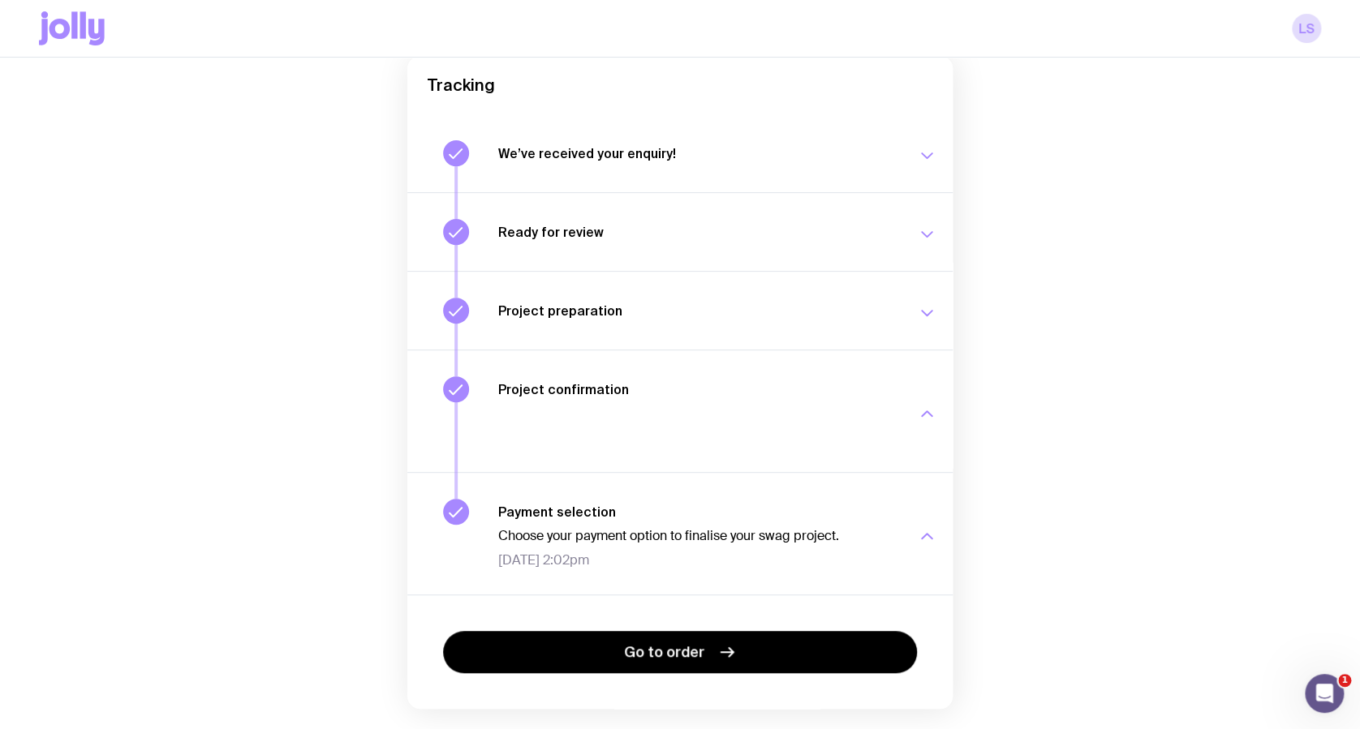
click at [595, 274] on button "Project preparation Your project details are ready for review. [DATE] 2:34pm" at bounding box center [679, 310] width 545 height 79
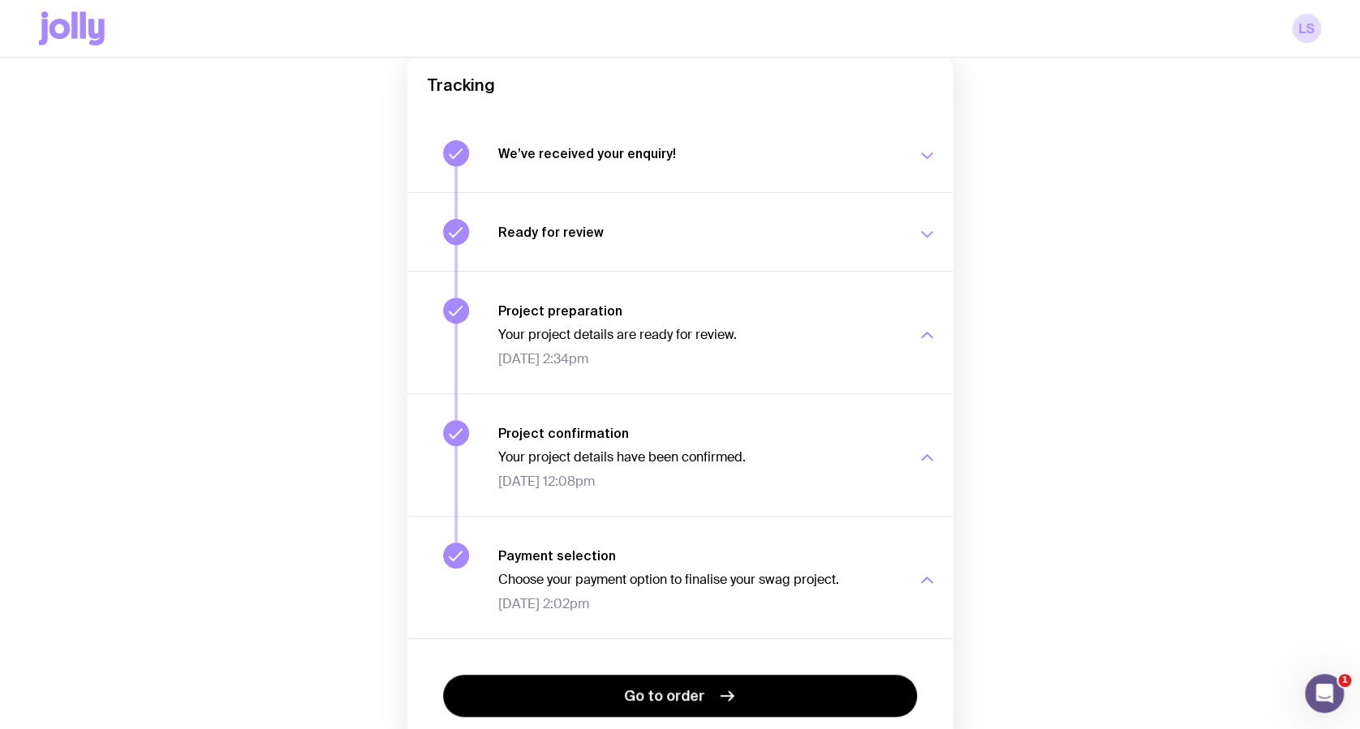
click at [598, 175] on button "We’ve received your enquiry! Our team is on it and preparing your proposal now.…" at bounding box center [679, 153] width 545 height 78
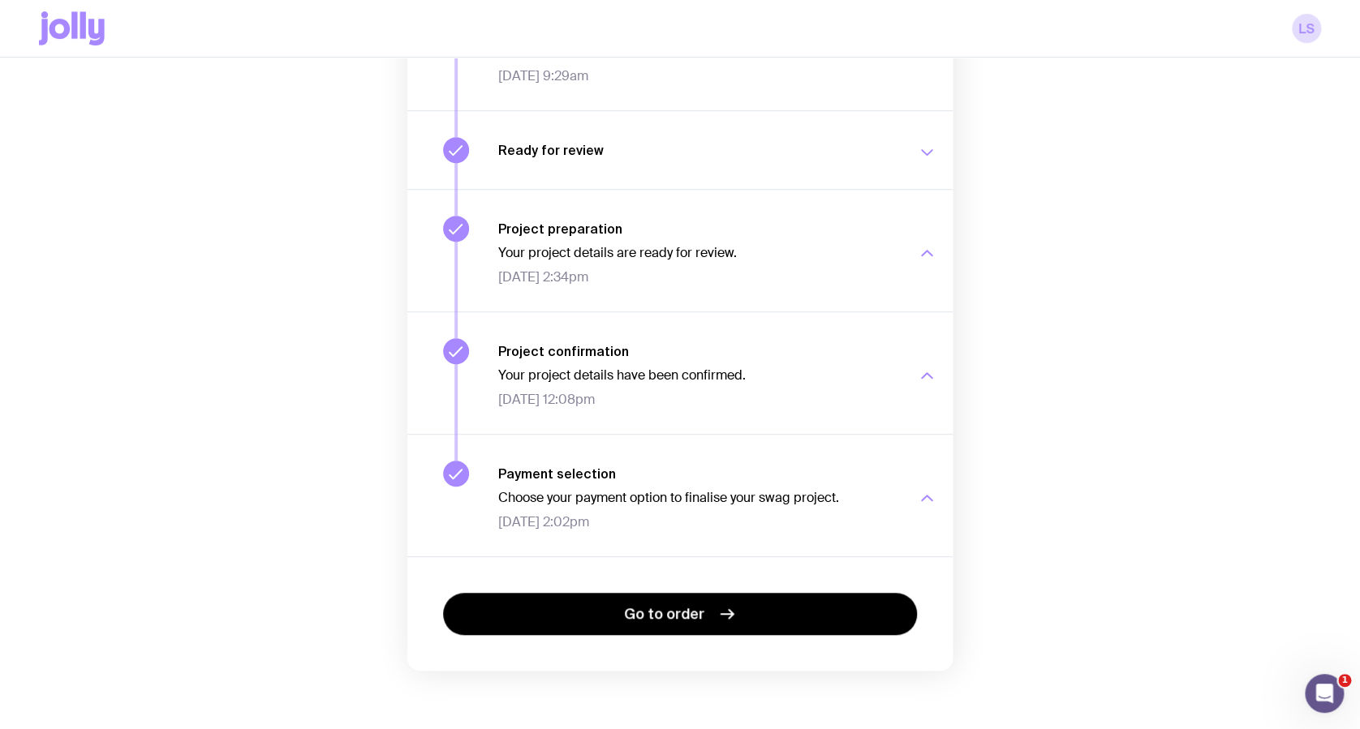
scroll to position [289, 0]
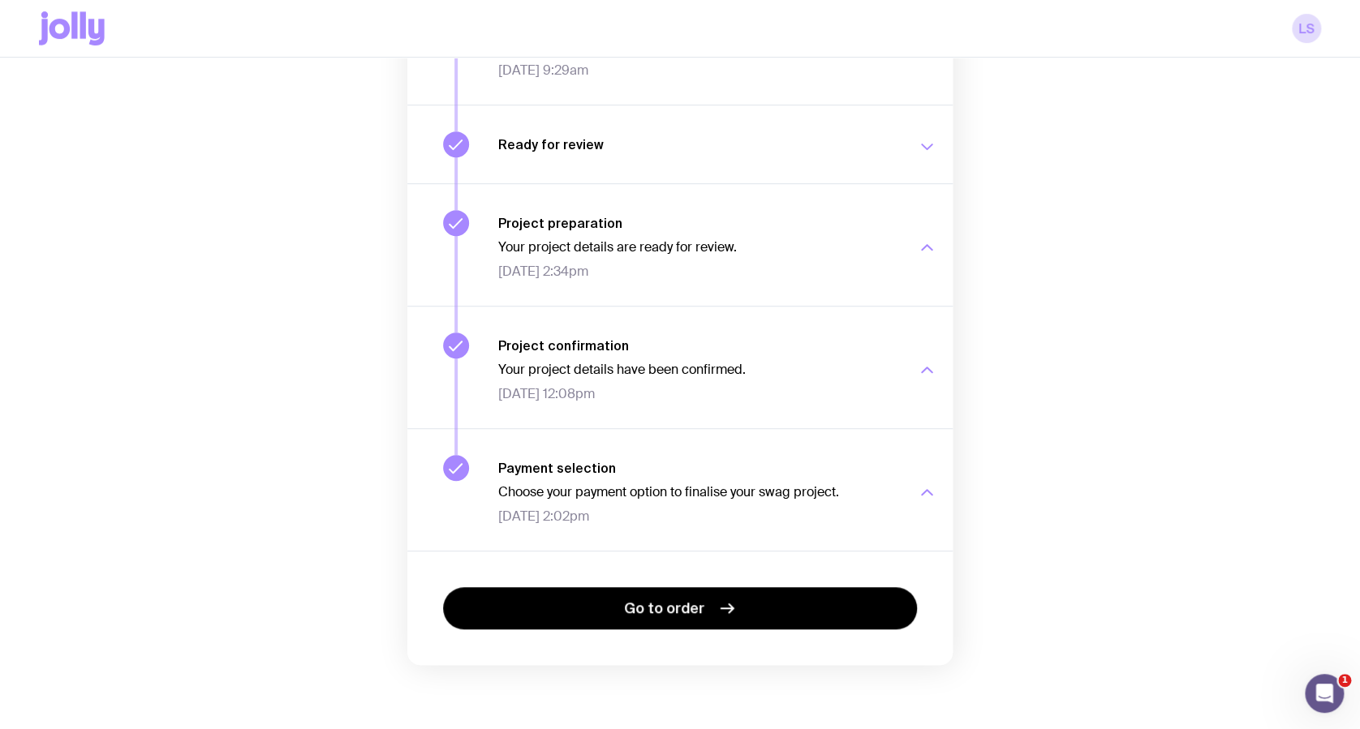
click at [740, 622] on link "Go to order" at bounding box center [680, 608] width 474 height 42
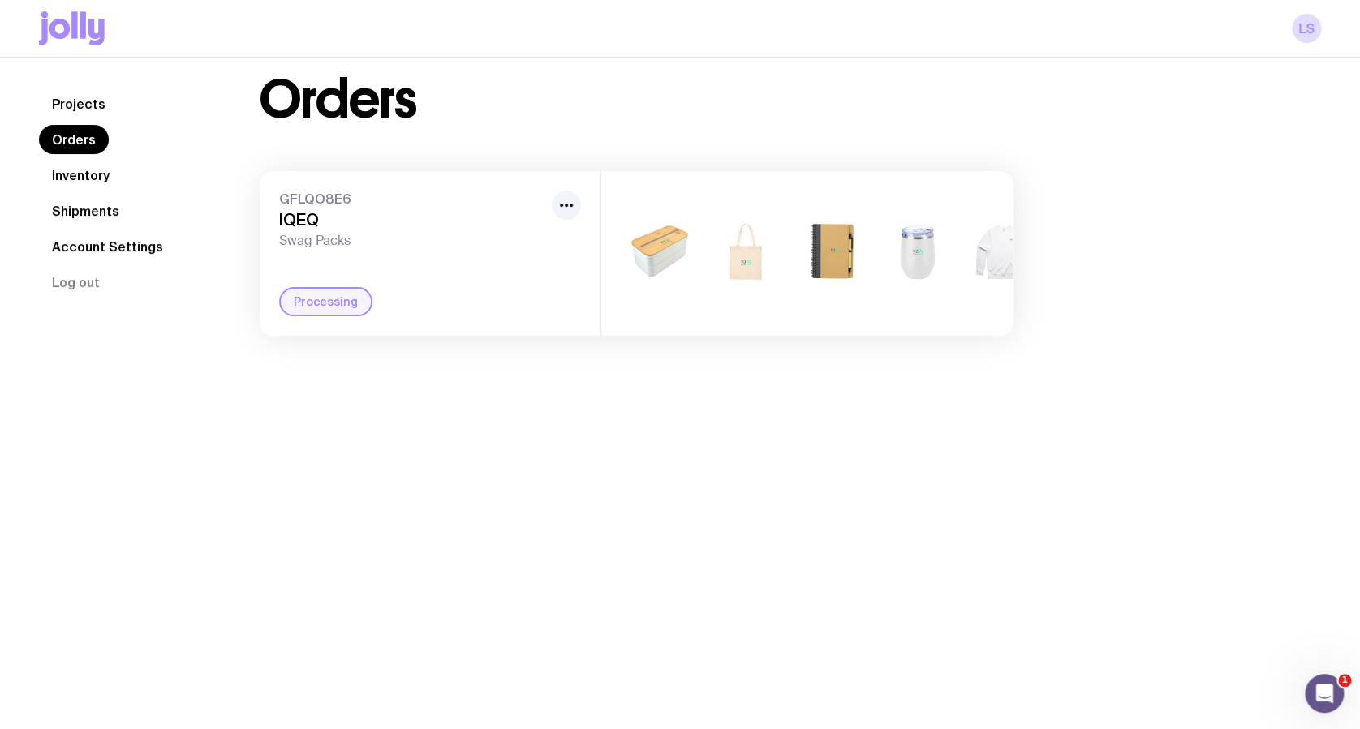
scroll to position [58, 0]
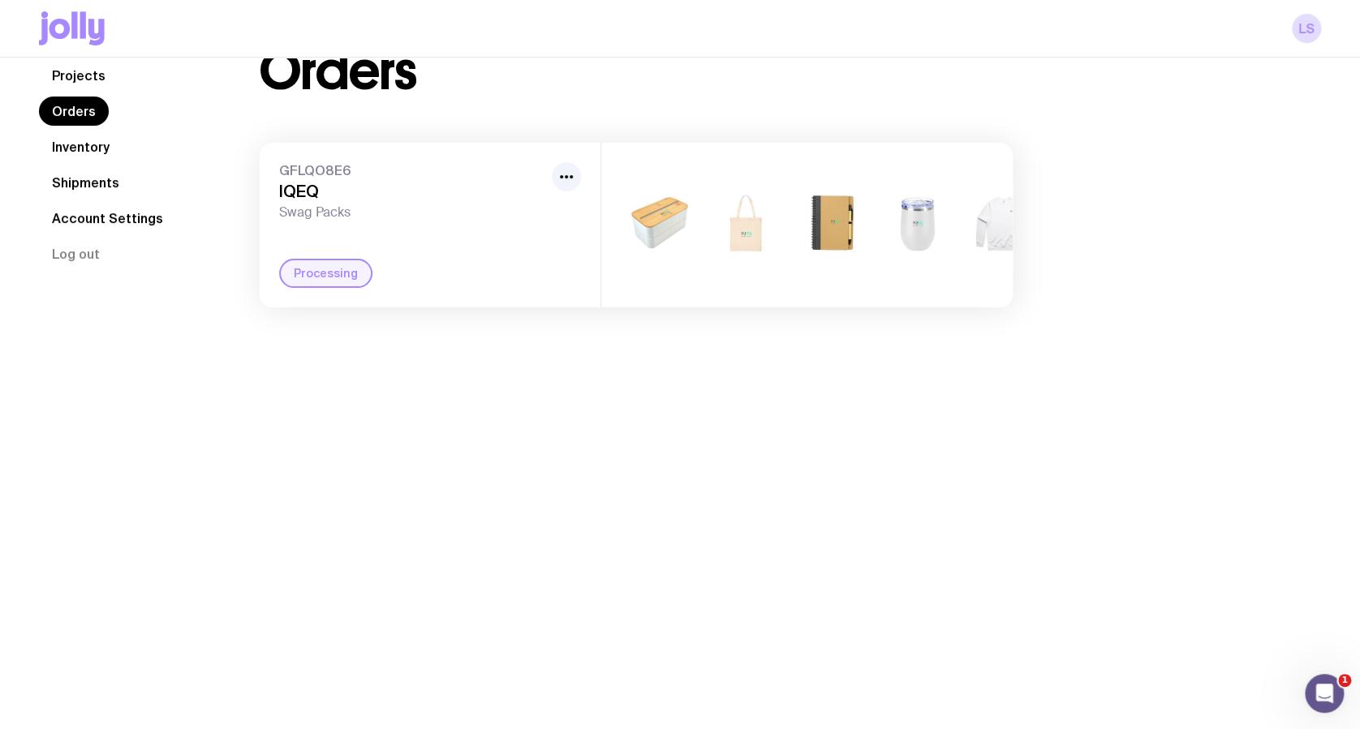
click at [316, 277] on div "Processing" at bounding box center [325, 273] width 93 height 29
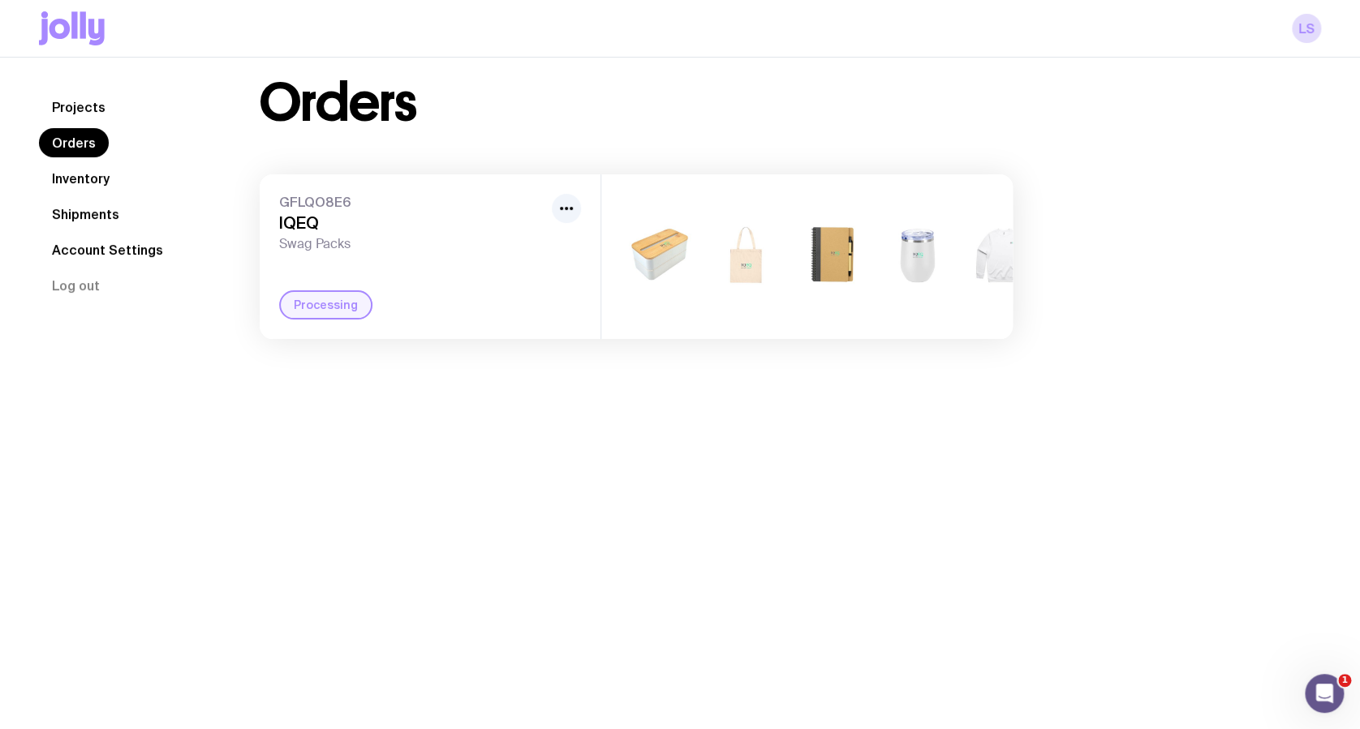
scroll to position [0, 0]
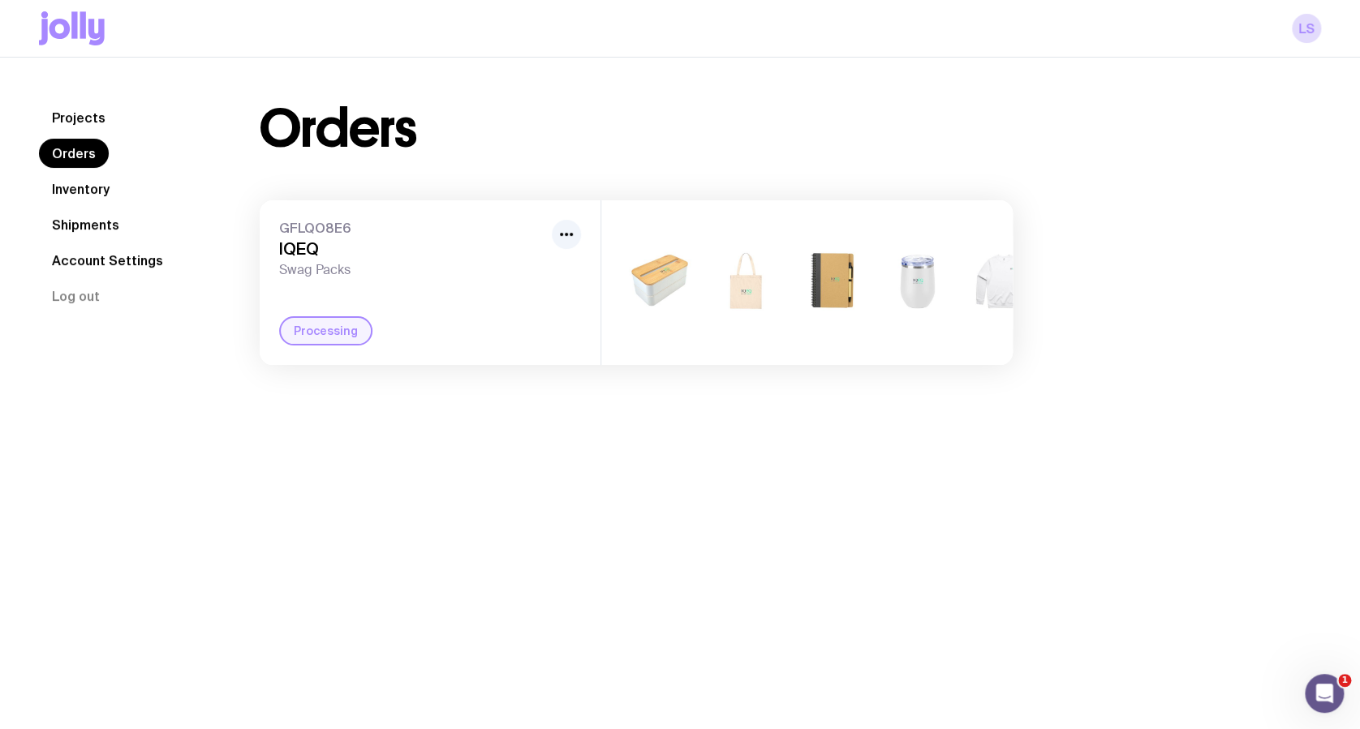
click at [1308, 38] on link "LS" at bounding box center [1306, 28] width 29 height 29
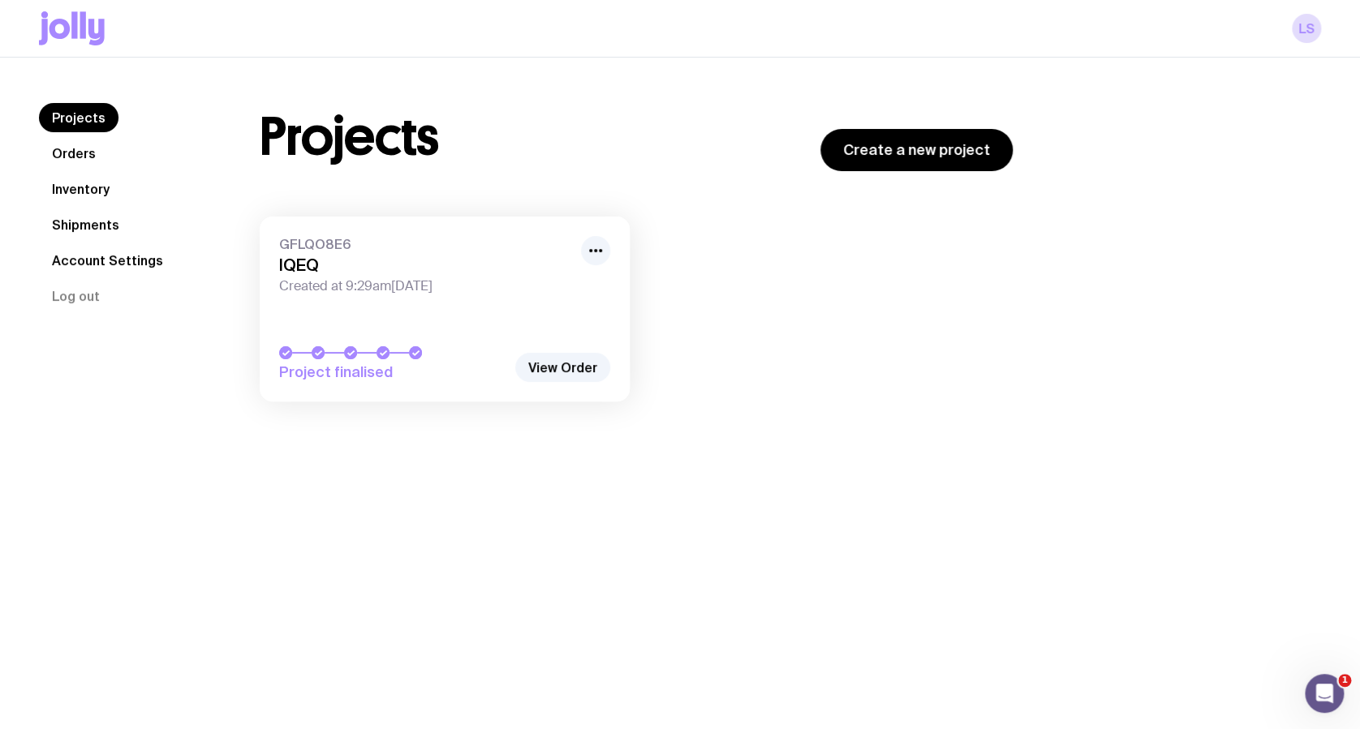
click at [112, 211] on link "Shipments" at bounding box center [85, 224] width 93 height 29
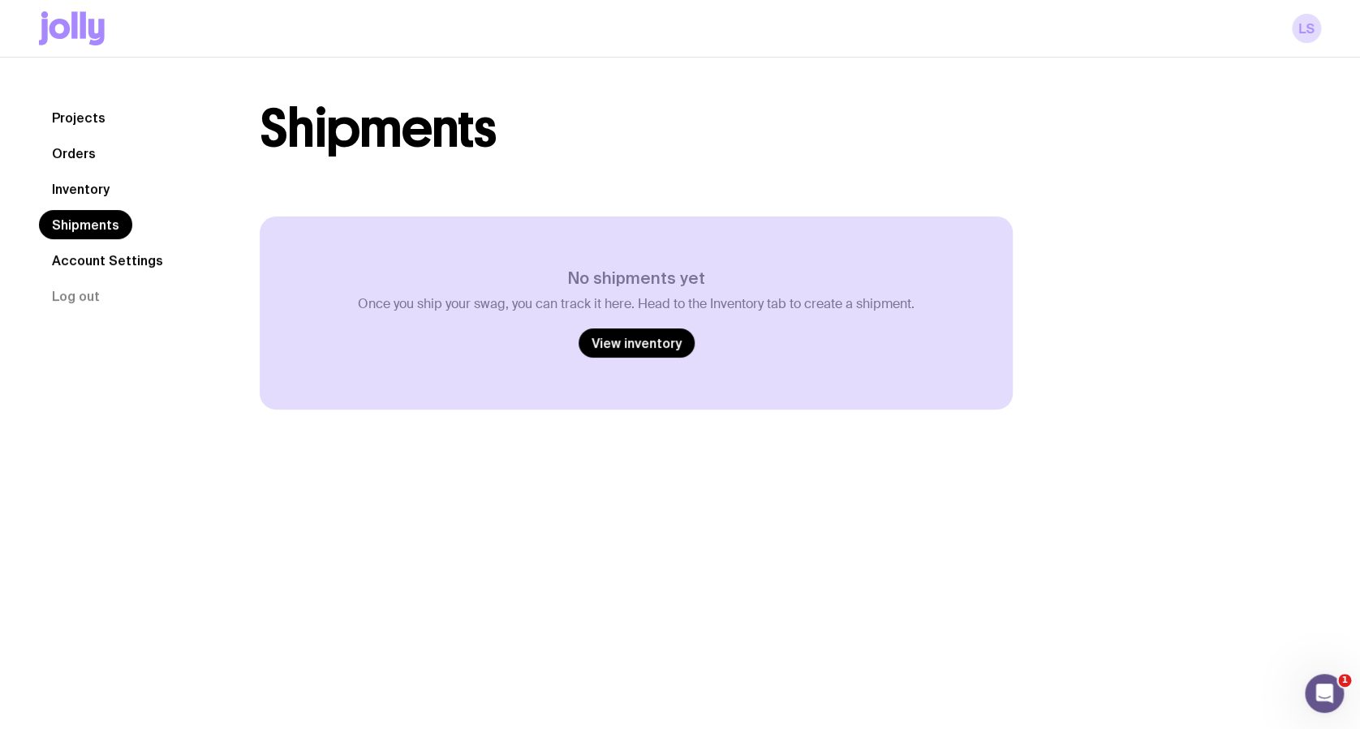
click at [64, 272] on link "Account Settings" at bounding box center [107, 260] width 137 height 29
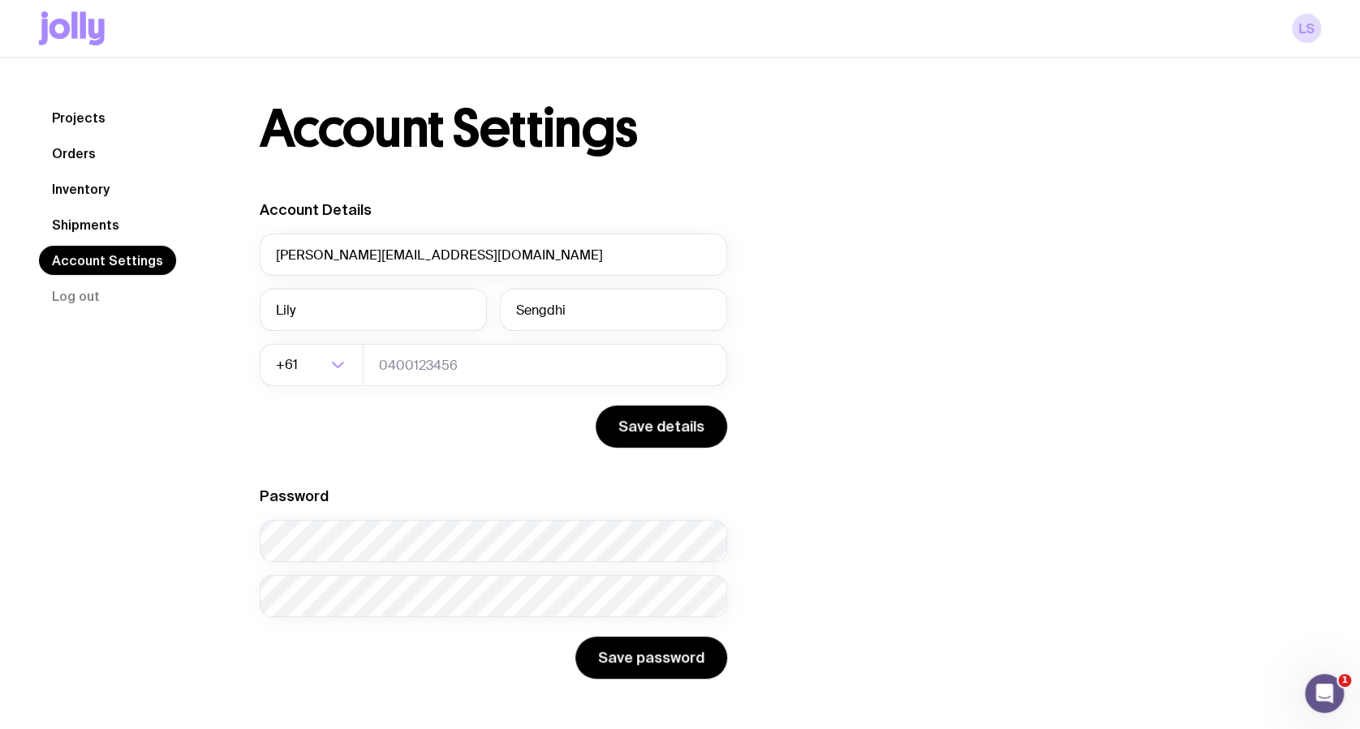
click at [58, 131] on link "Projects" at bounding box center [79, 117] width 80 height 29
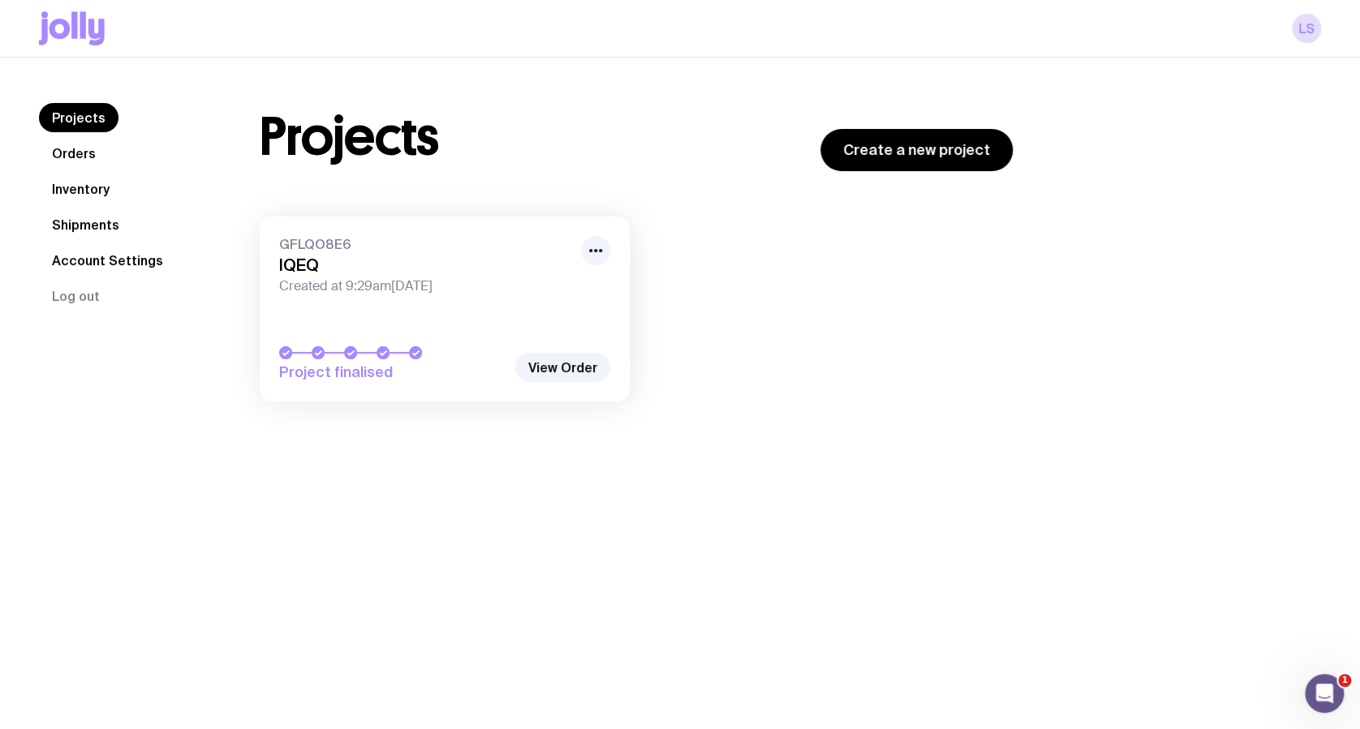
click at [606, 243] on button "button" at bounding box center [595, 250] width 29 height 29
click at [398, 388] on link "GFLQO8E6 IQEQ Created at 9:29am[DATE] Project finalised" at bounding box center [445, 309] width 370 height 185
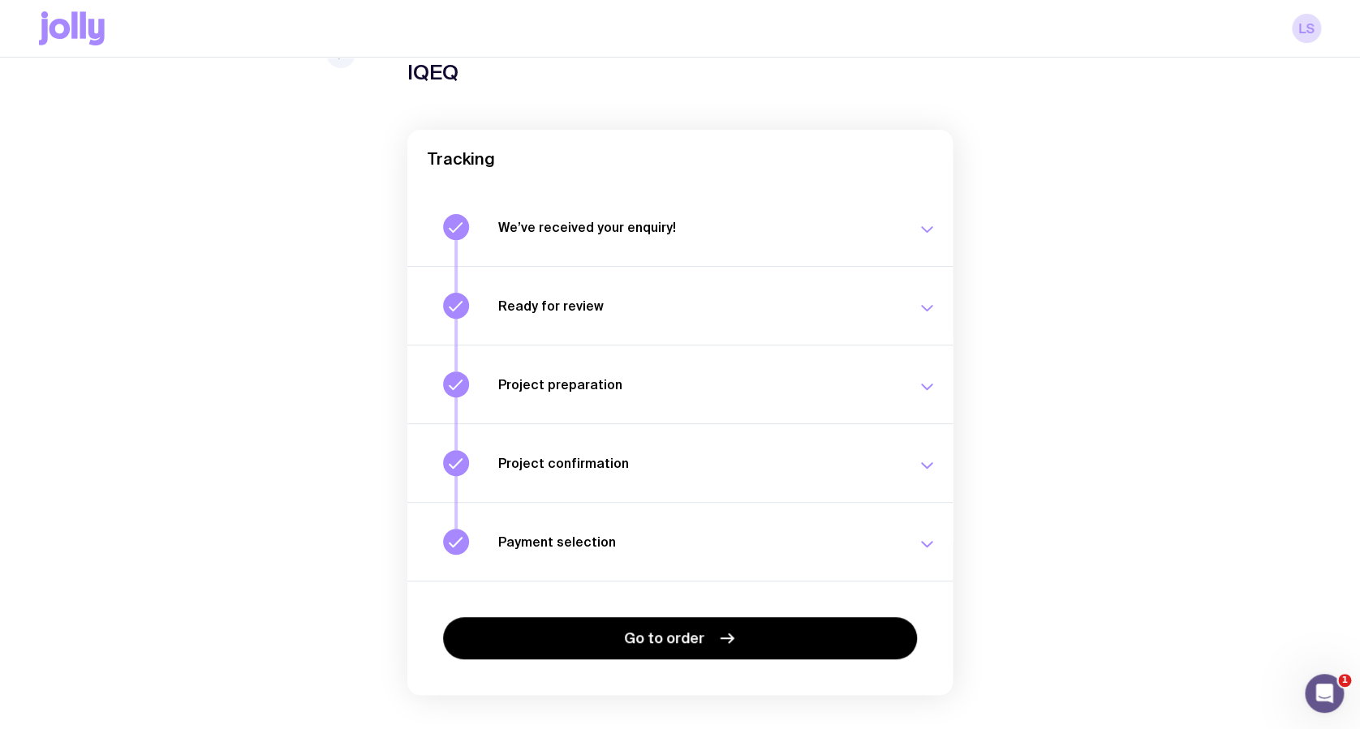
scroll to position [114, 0]
